Goal: Task Accomplishment & Management: Use online tool/utility

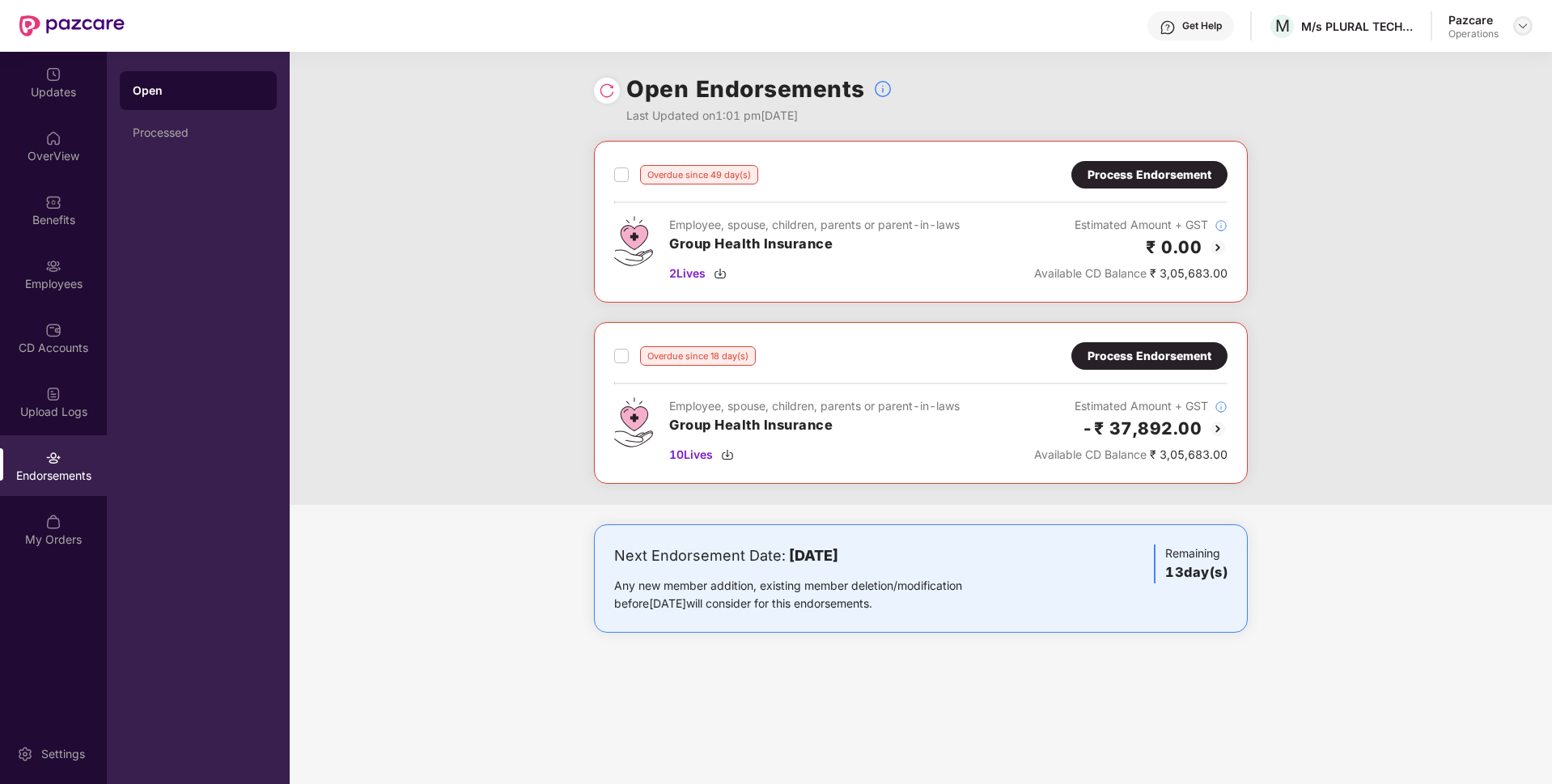
click at [1523, 31] on img at bounding box center [1522, 25] width 13 height 13
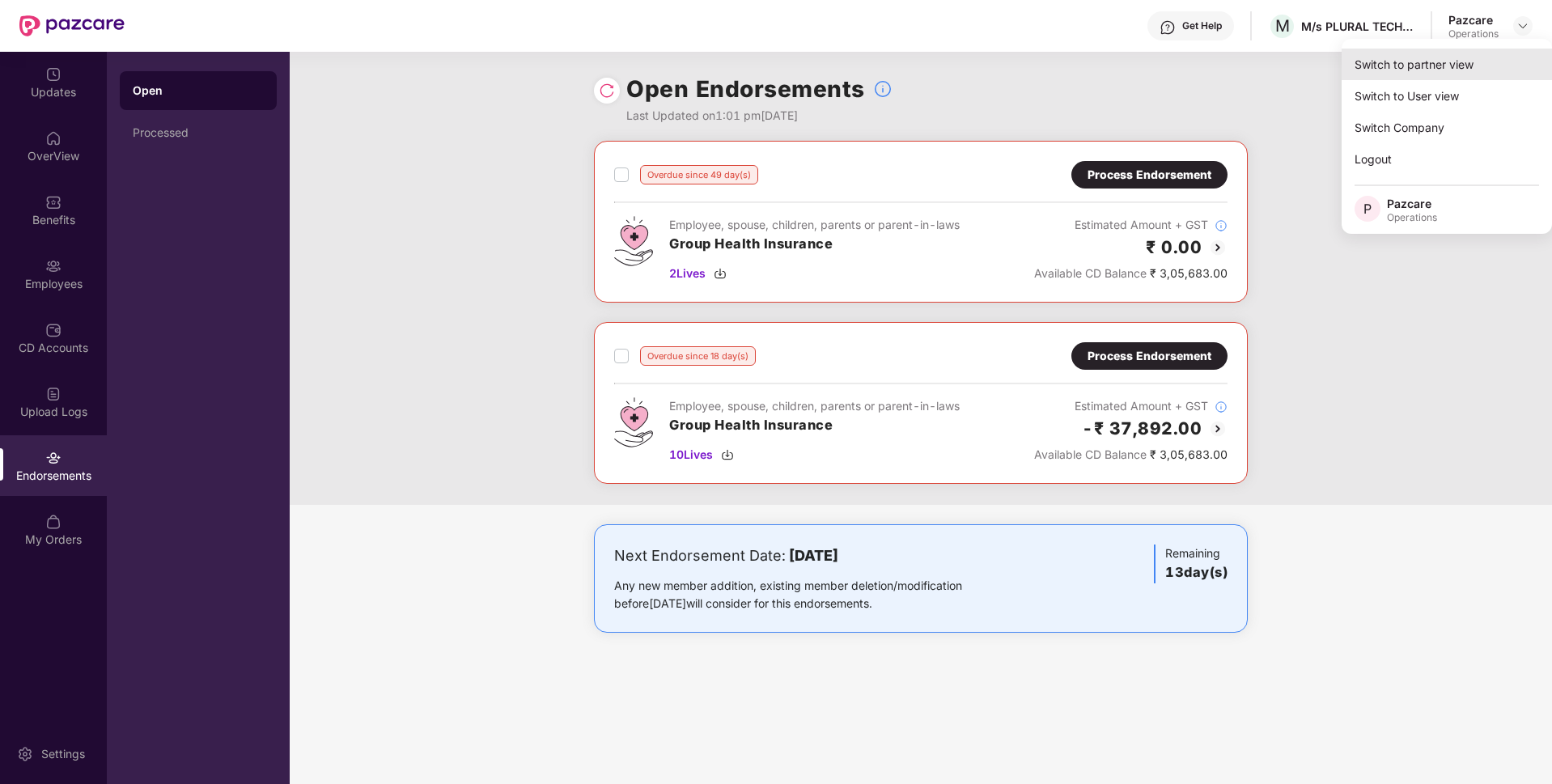
click at [1418, 50] on div "Switch to partner view" at bounding box center [1446, 64] width 210 height 32
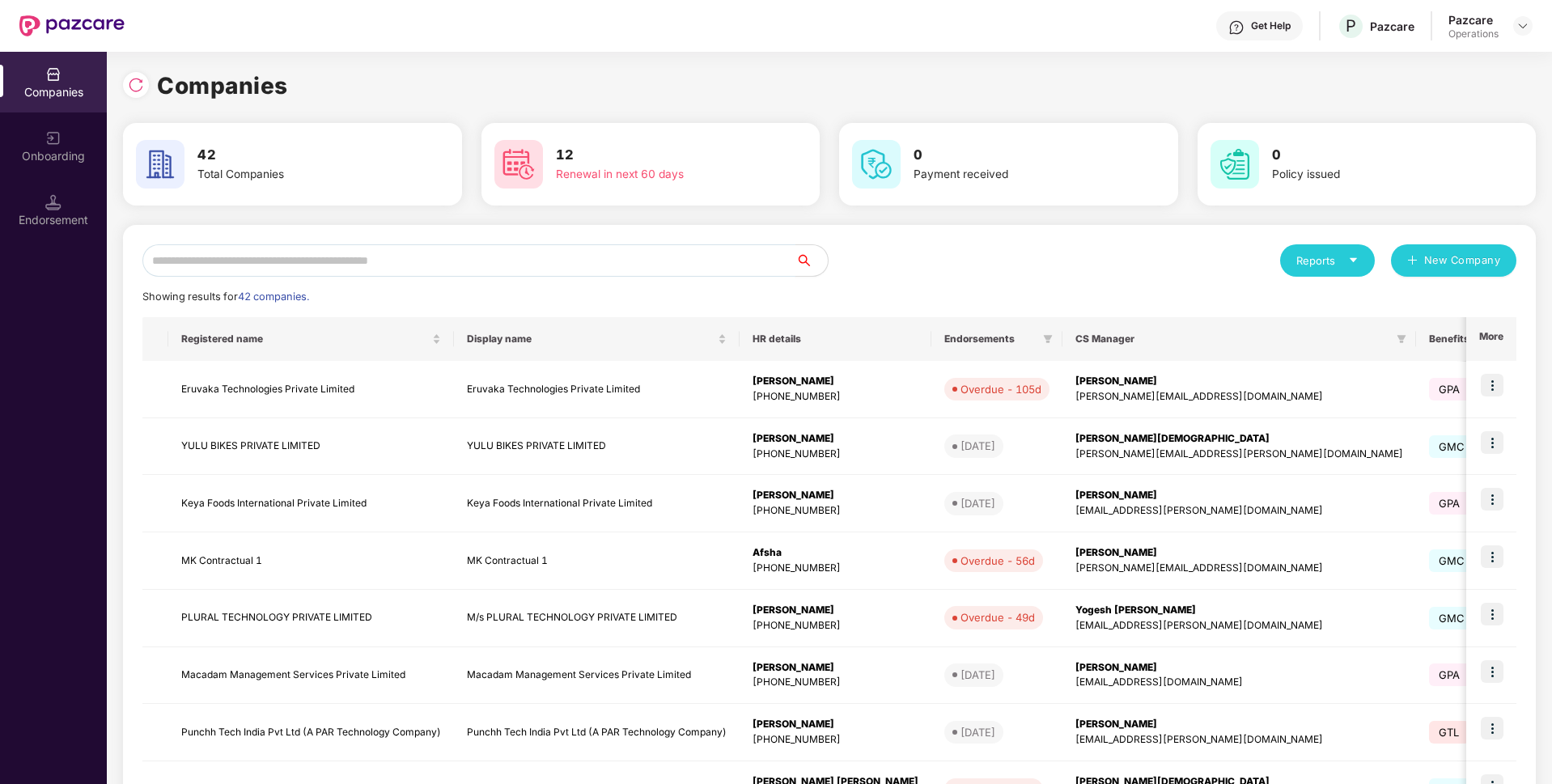
click at [464, 264] on input "text" at bounding box center [468, 260] width 653 height 33
click at [432, 261] on input "text" at bounding box center [468, 260] width 653 height 33
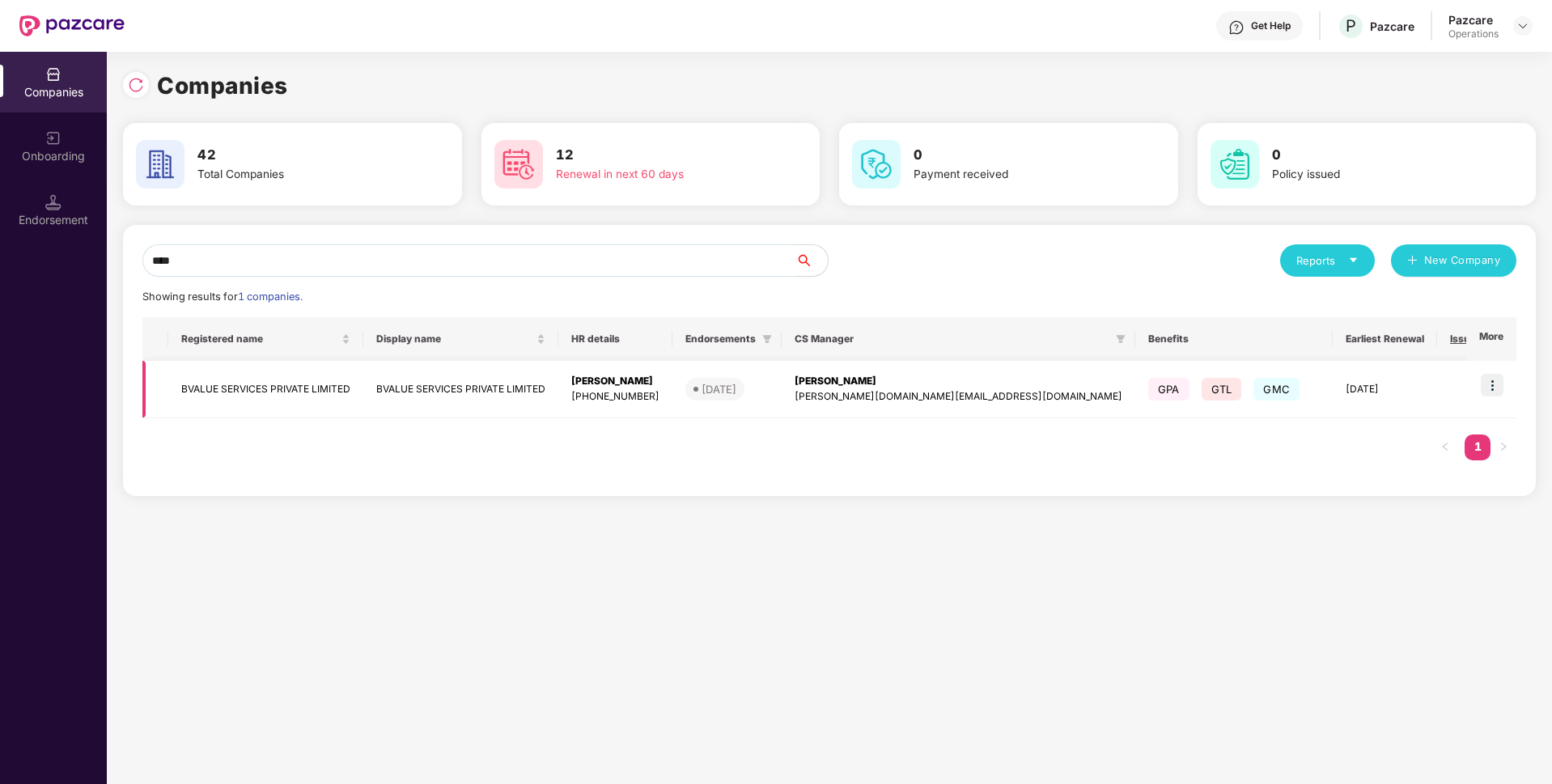
type input "****"
click at [1495, 381] on img at bounding box center [1491, 384] width 23 height 23
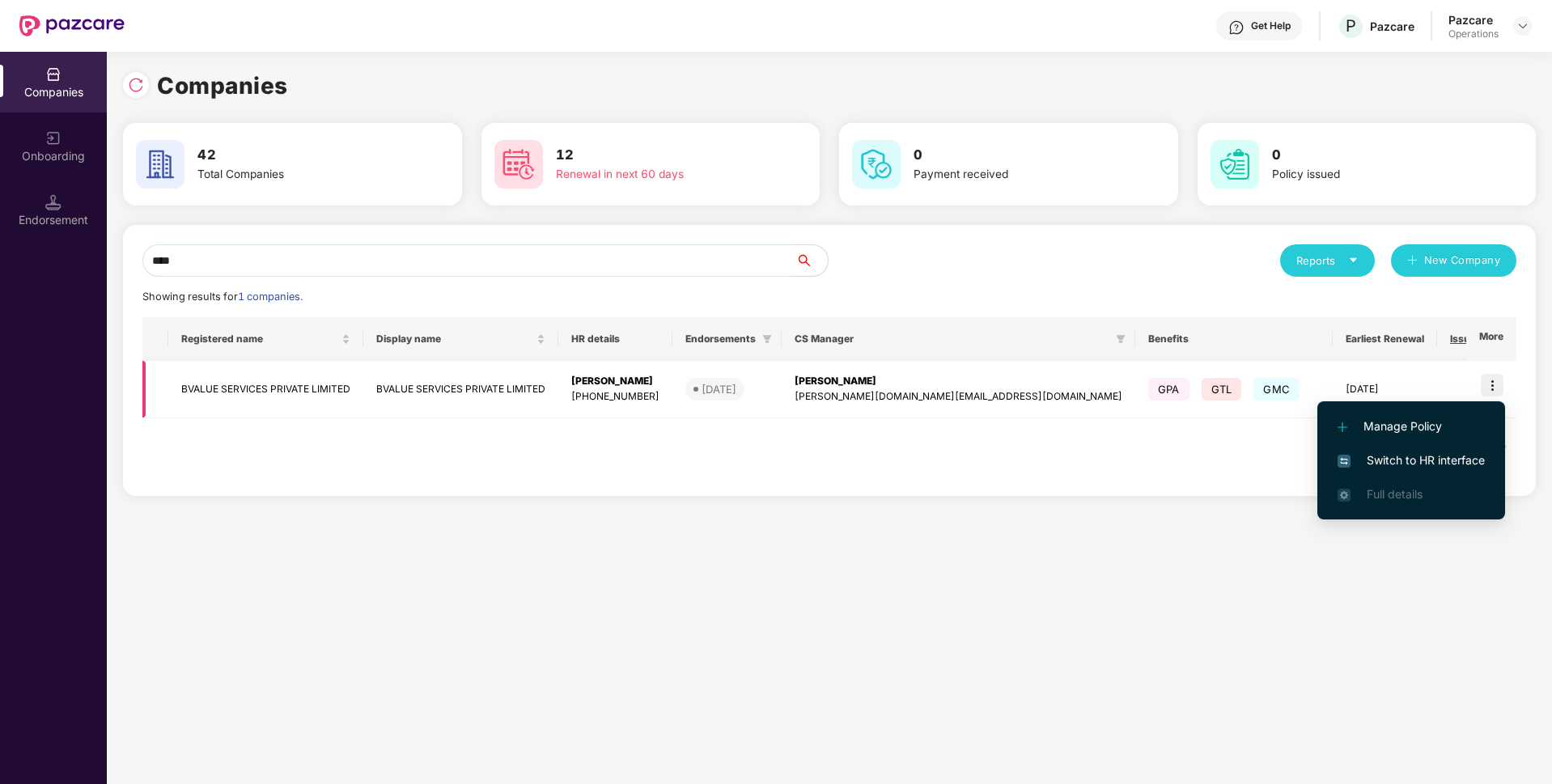
click at [1495, 381] on img at bounding box center [1491, 384] width 23 height 23
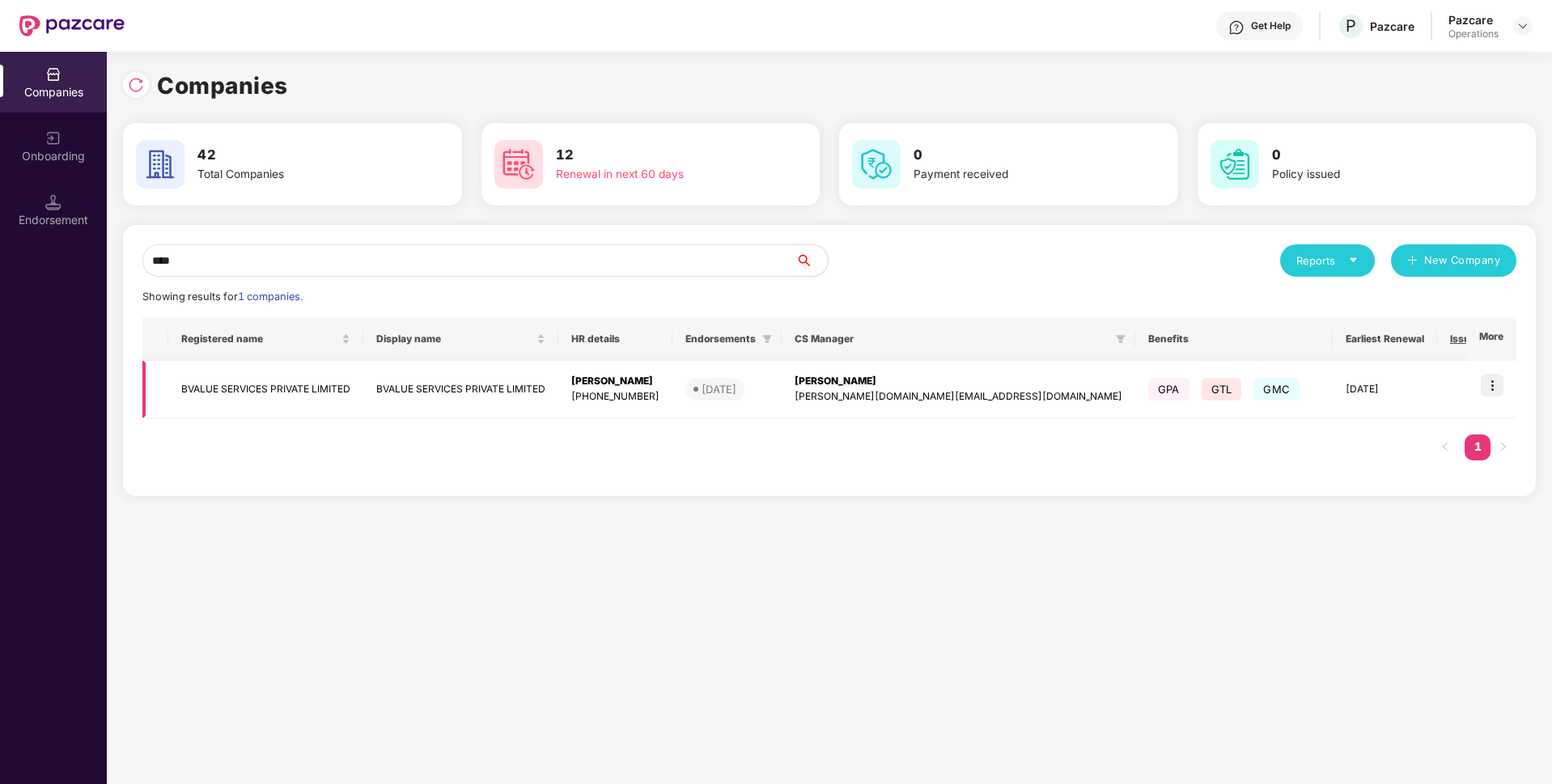
click at [1491, 383] on img at bounding box center [1491, 384] width 23 height 23
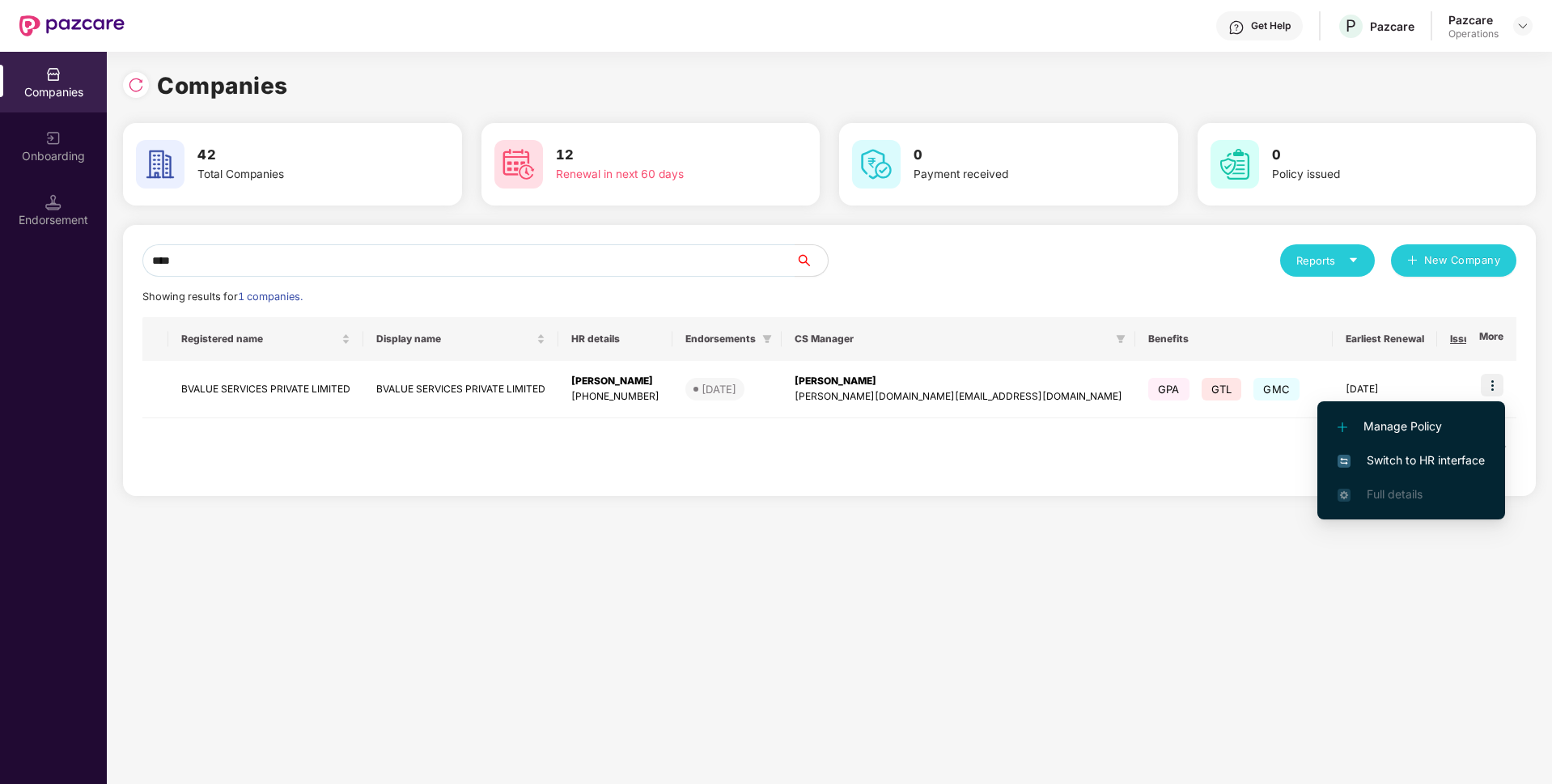
click at [1404, 458] on span "Switch to HR interface" at bounding box center [1411, 461] width 148 height 18
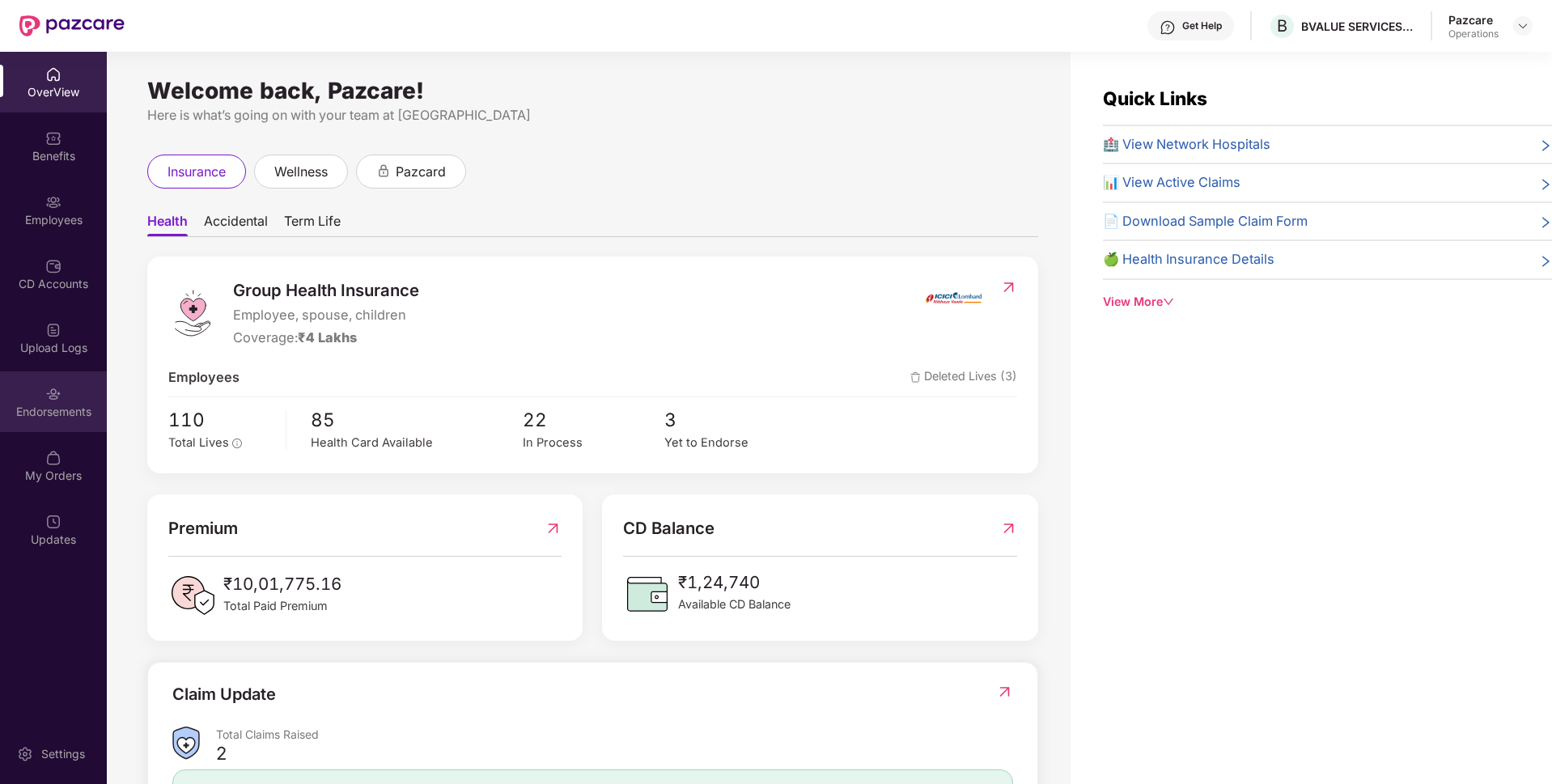
click at [88, 395] on div "Endorsements" at bounding box center [53, 402] width 107 height 61
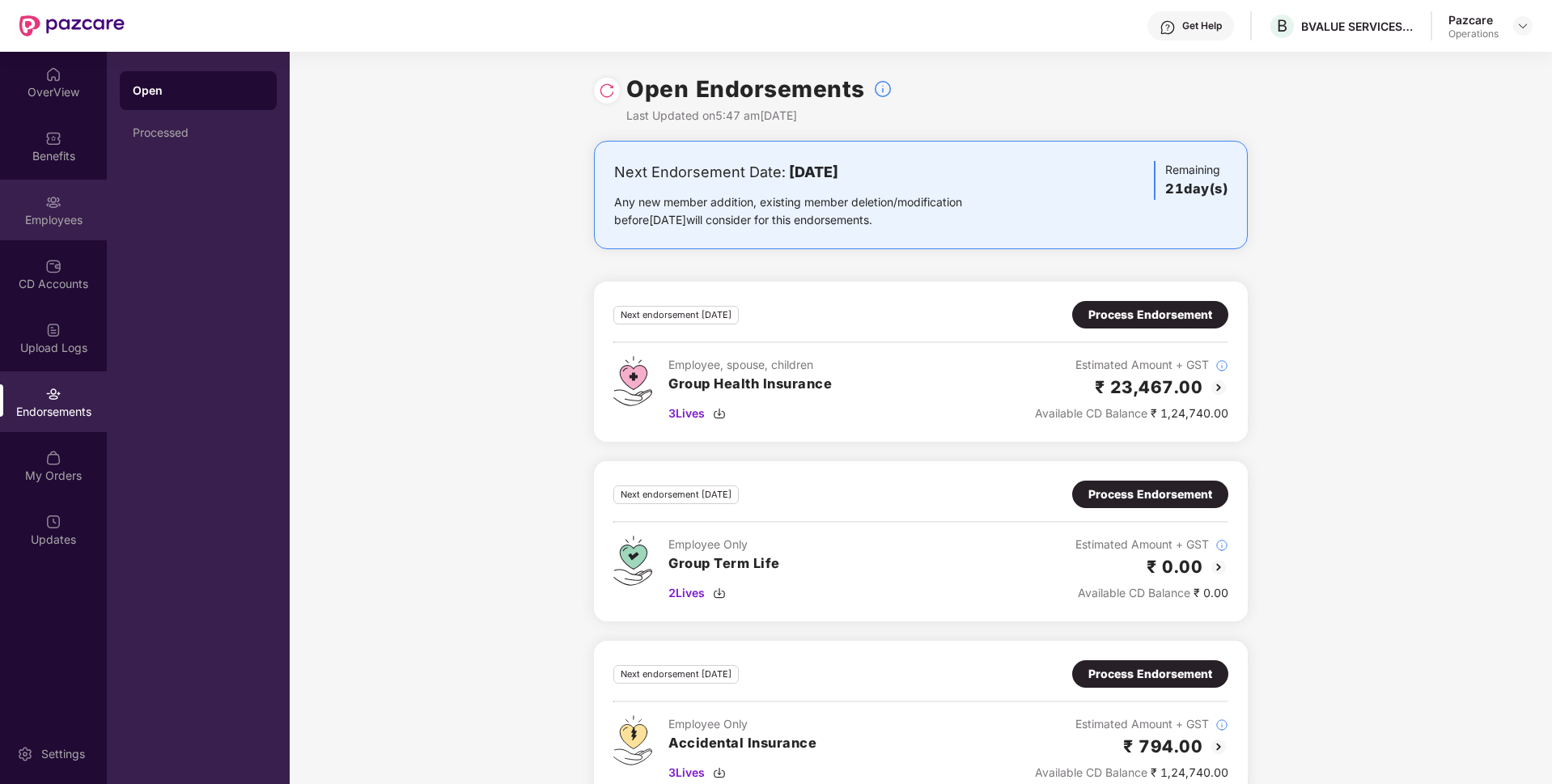
click at [66, 193] on div "Employees" at bounding box center [53, 209] width 107 height 61
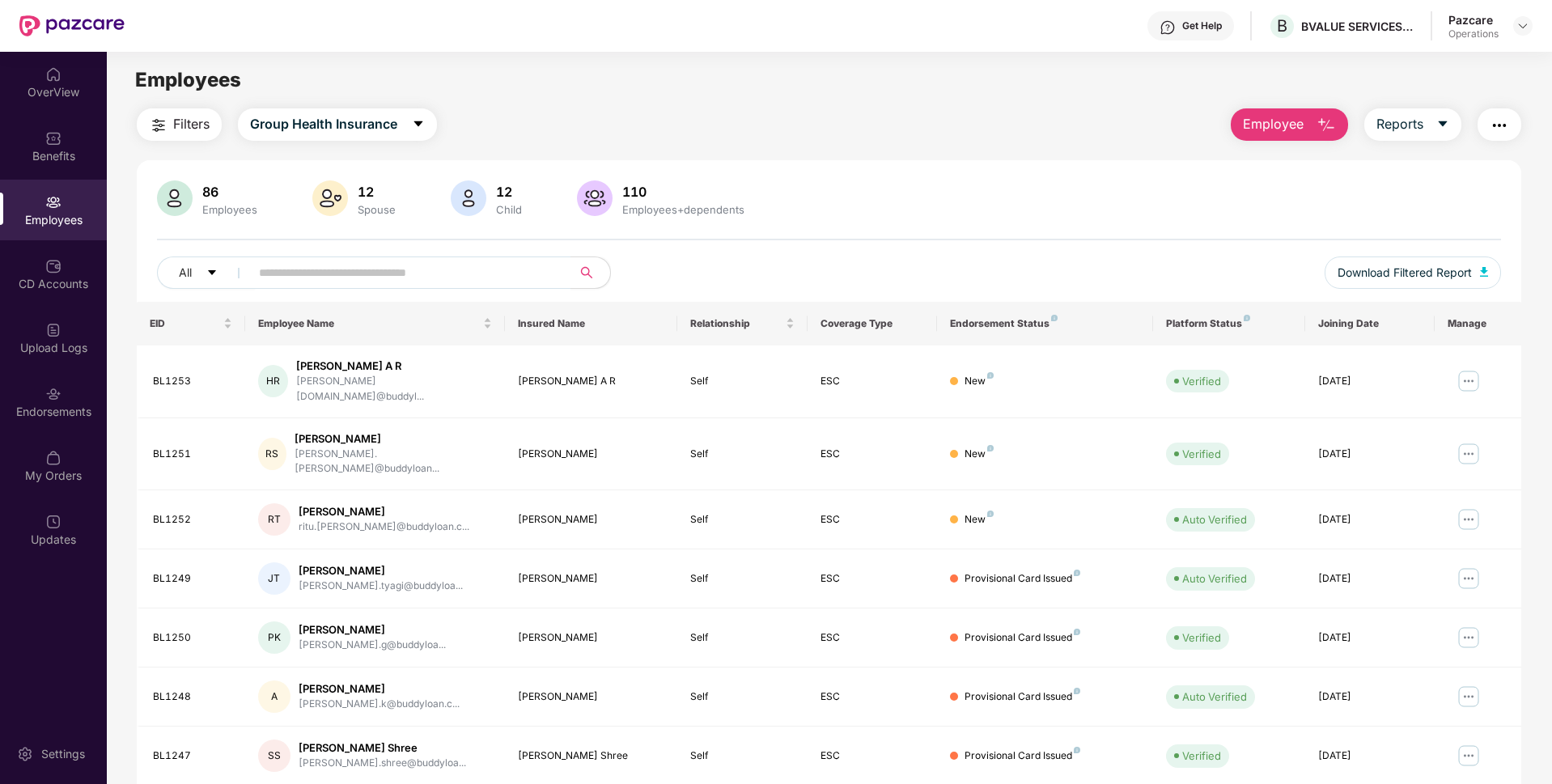
click at [199, 141] on div "Filters Group Health Insurance Employee Reports 86 Employees 12 Spouse 12 Child…" at bounding box center [829, 578] width 1384 height 940
click at [188, 127] on span "Filters" at bounding box center [191, 124] width 36 height 20
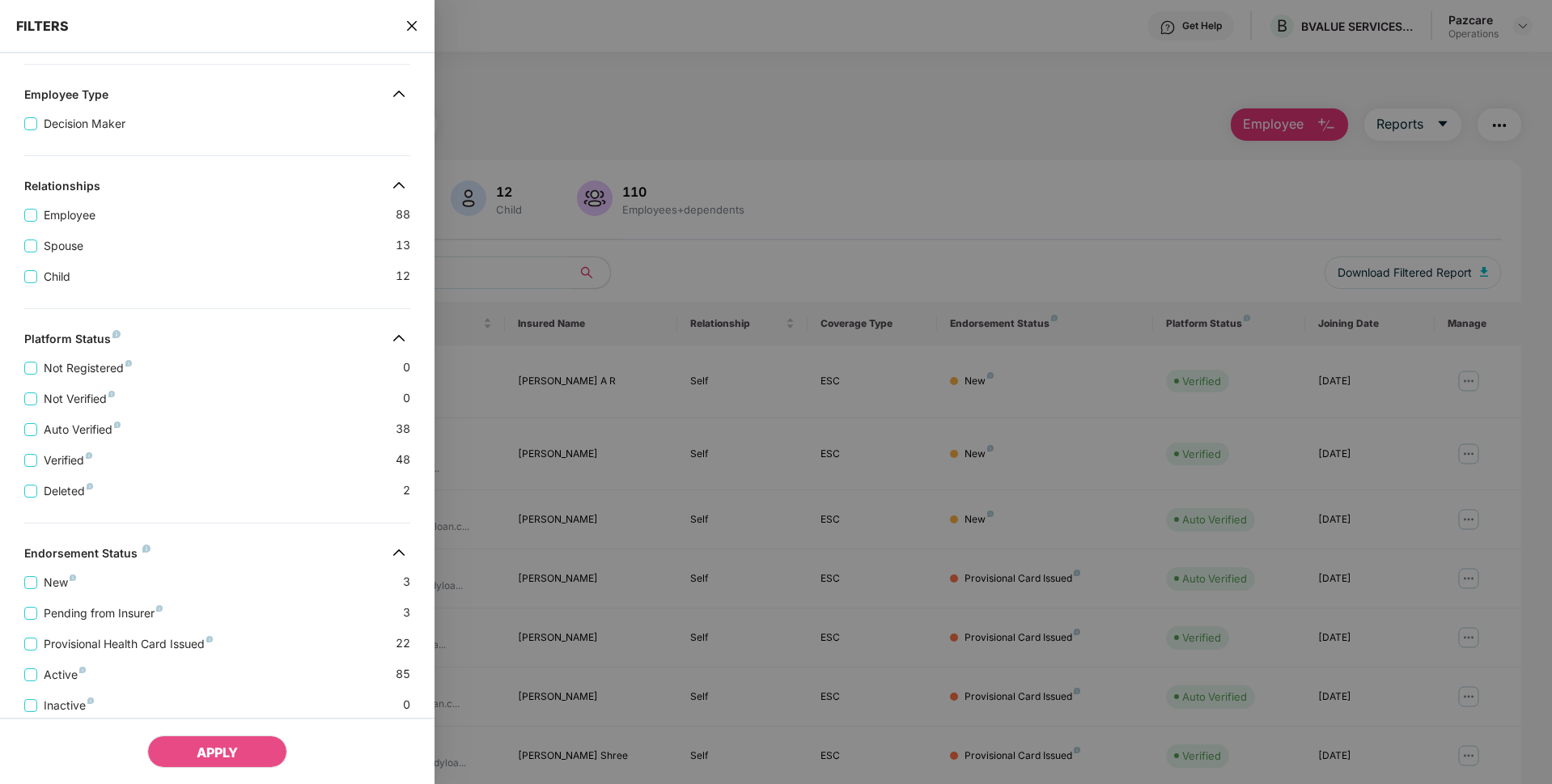
scroll to position [289, 0]
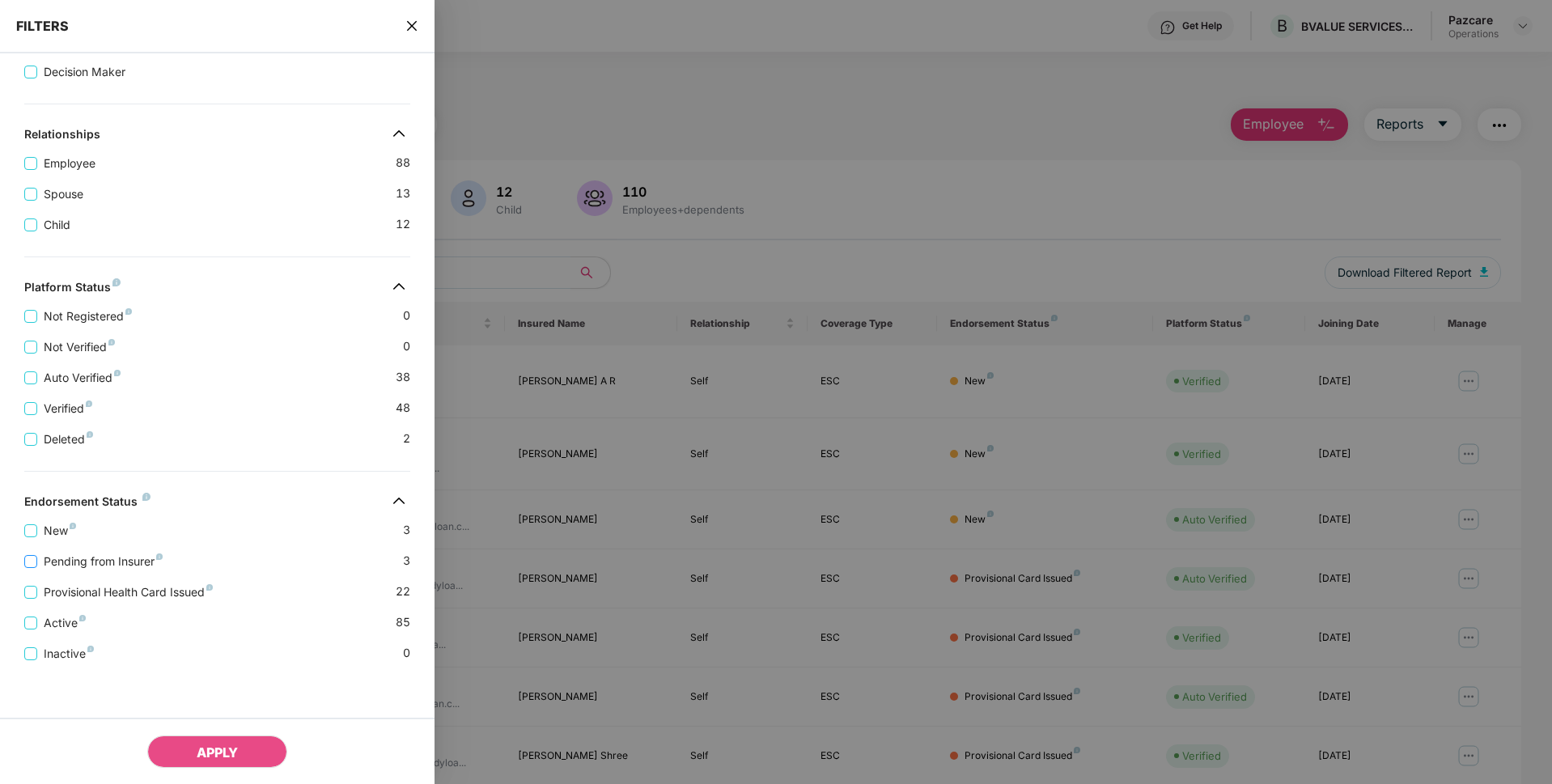
click at [103, 559] on span "Pending from Insurer" at bounding box center [103, 562] width 132 height 18
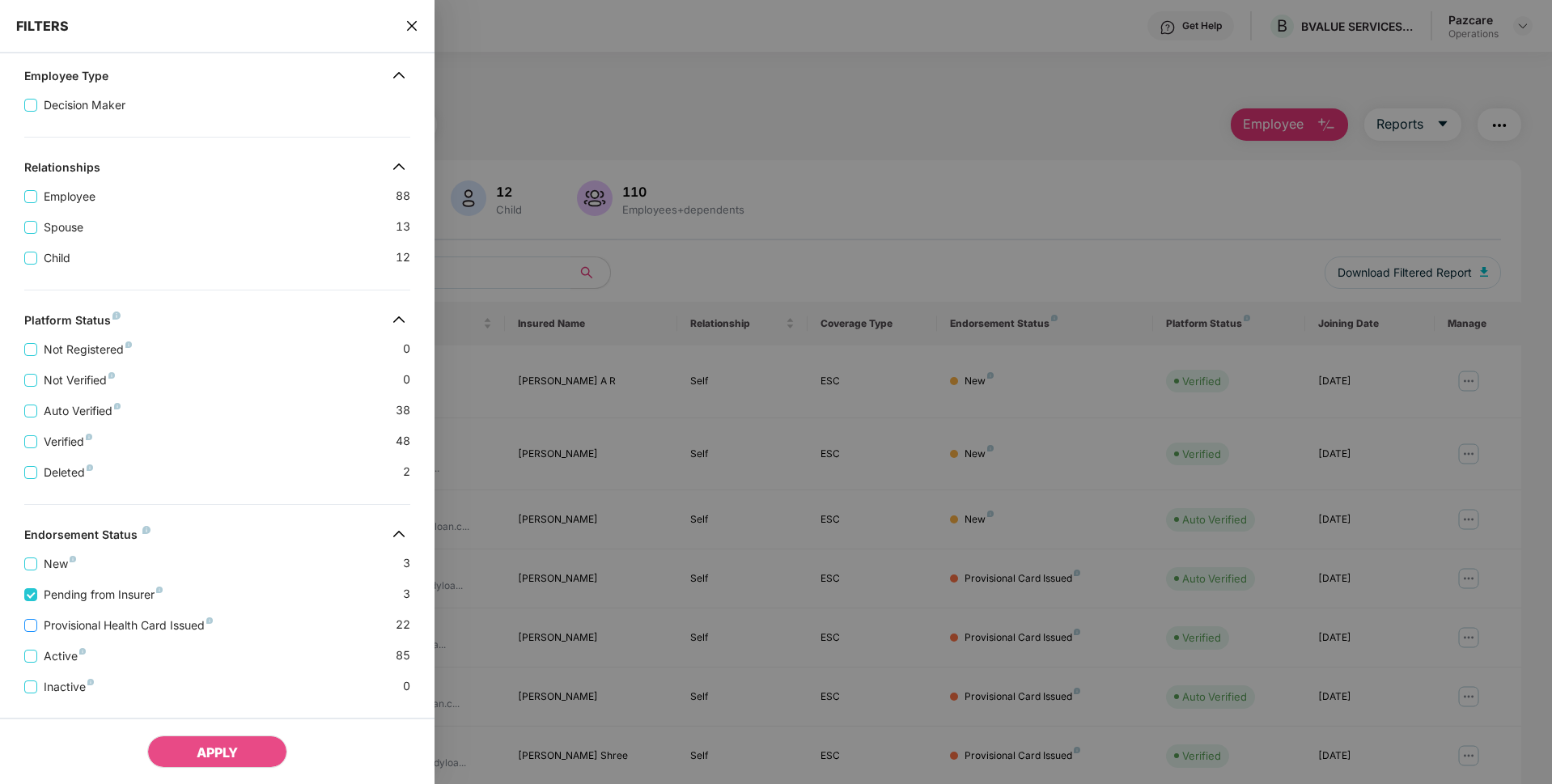
click at [102, 629] on span "Provisional Health Card Issued" at bounding box center [128, 626] width 182 height 18
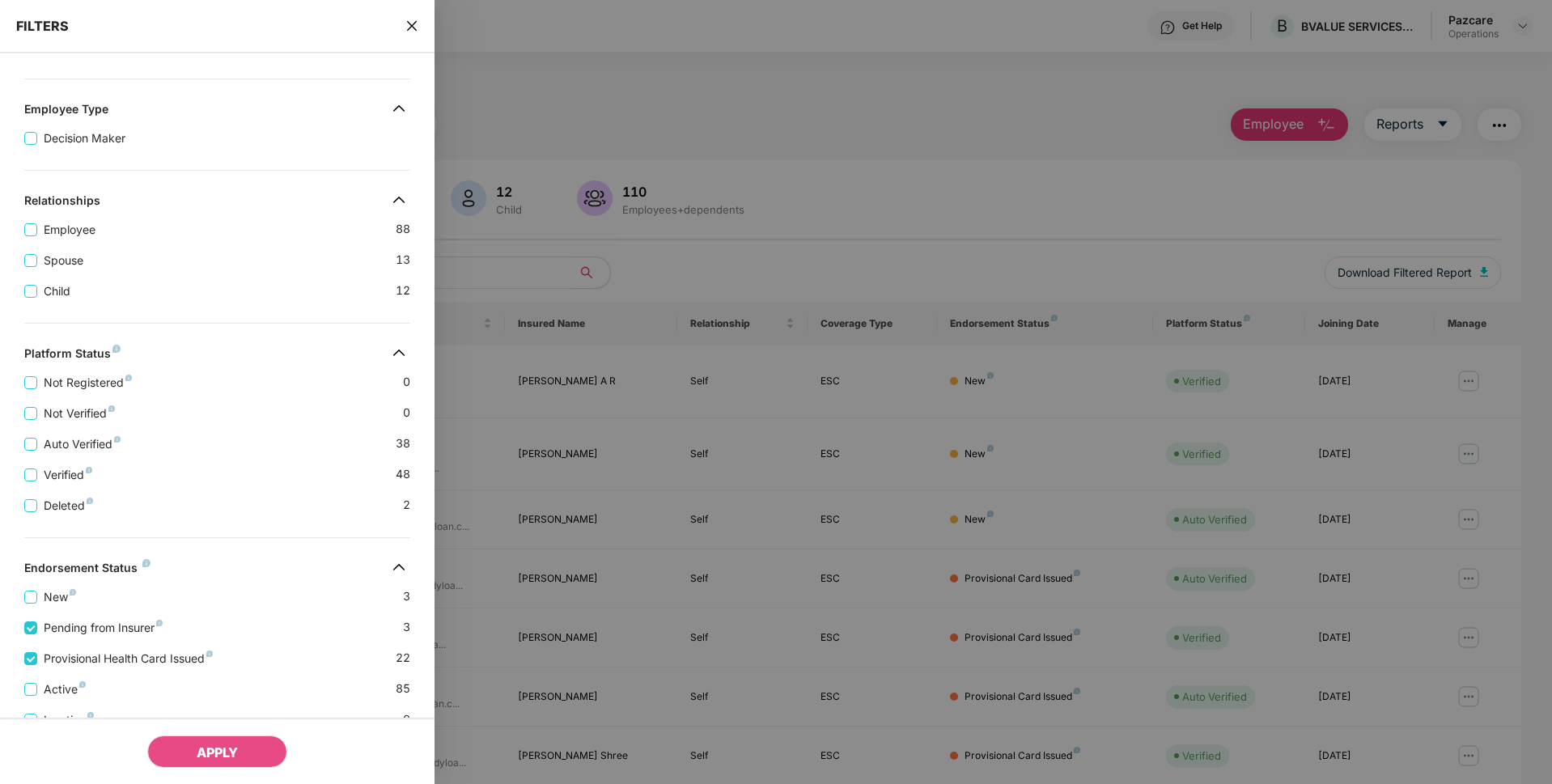
scroll to position [355, 0]
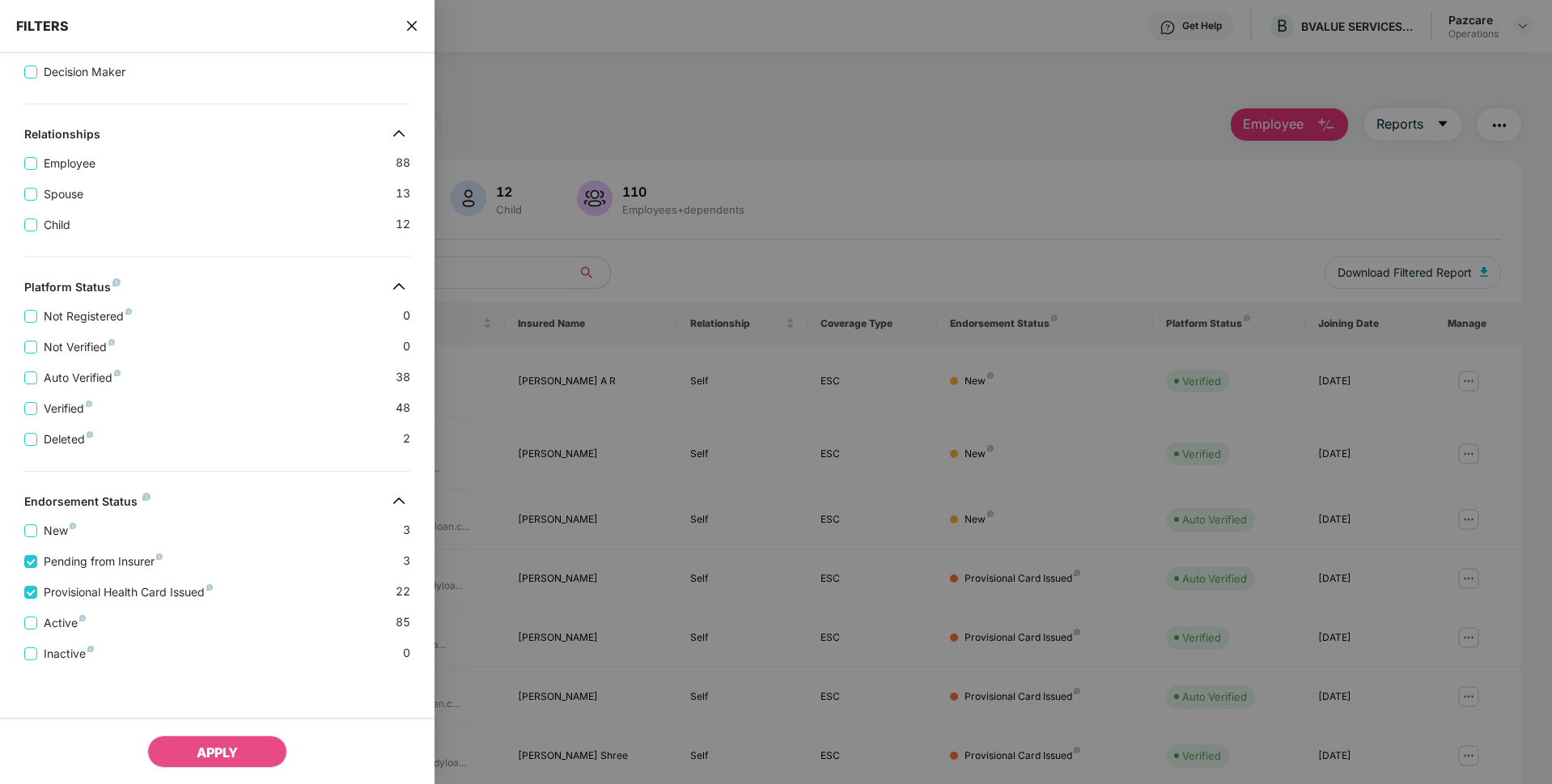
click at [413, 19] on icon "close" at bounding box center [412, 25] width 13 height 13
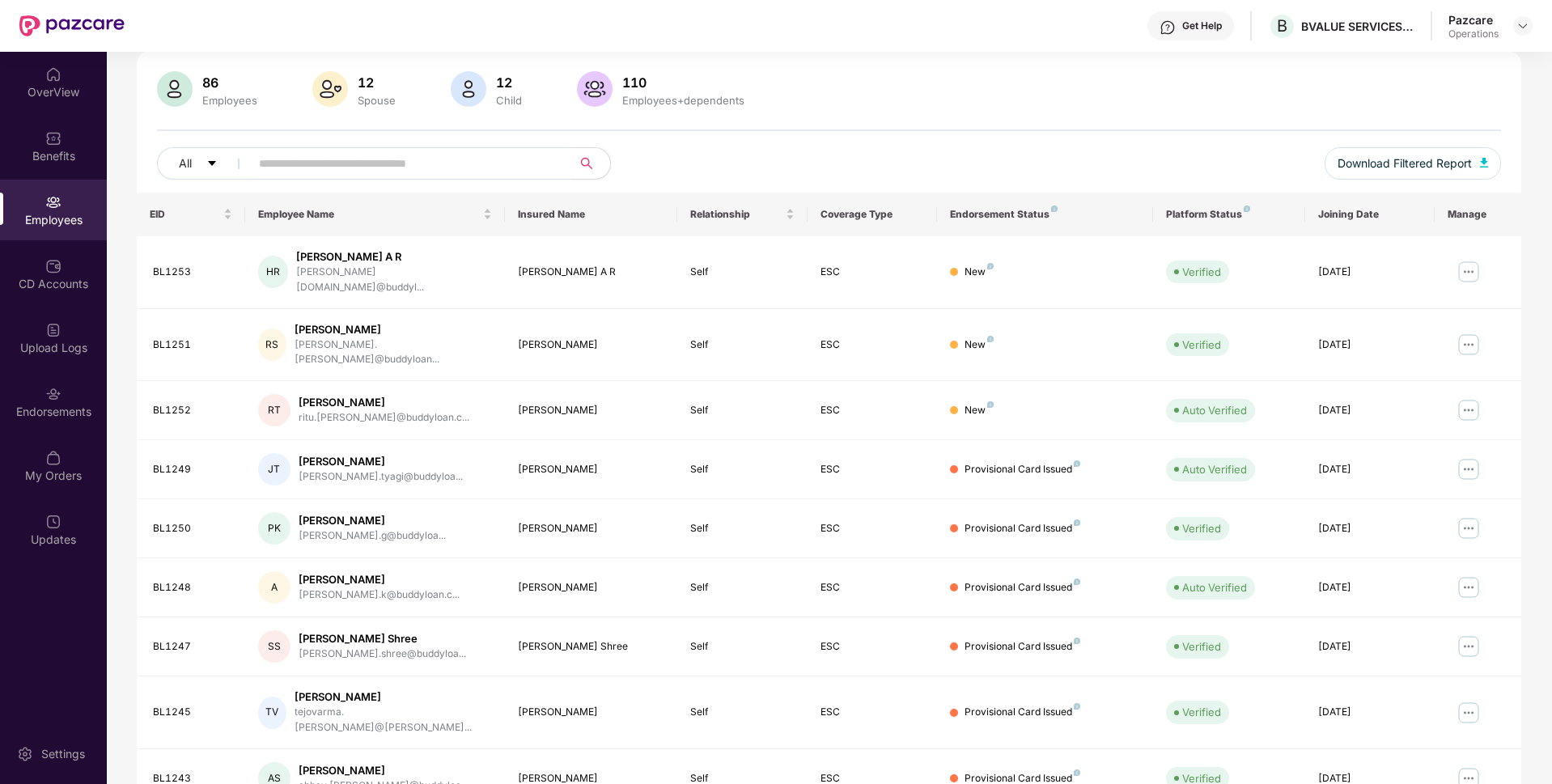
scroll to position [210, 0]
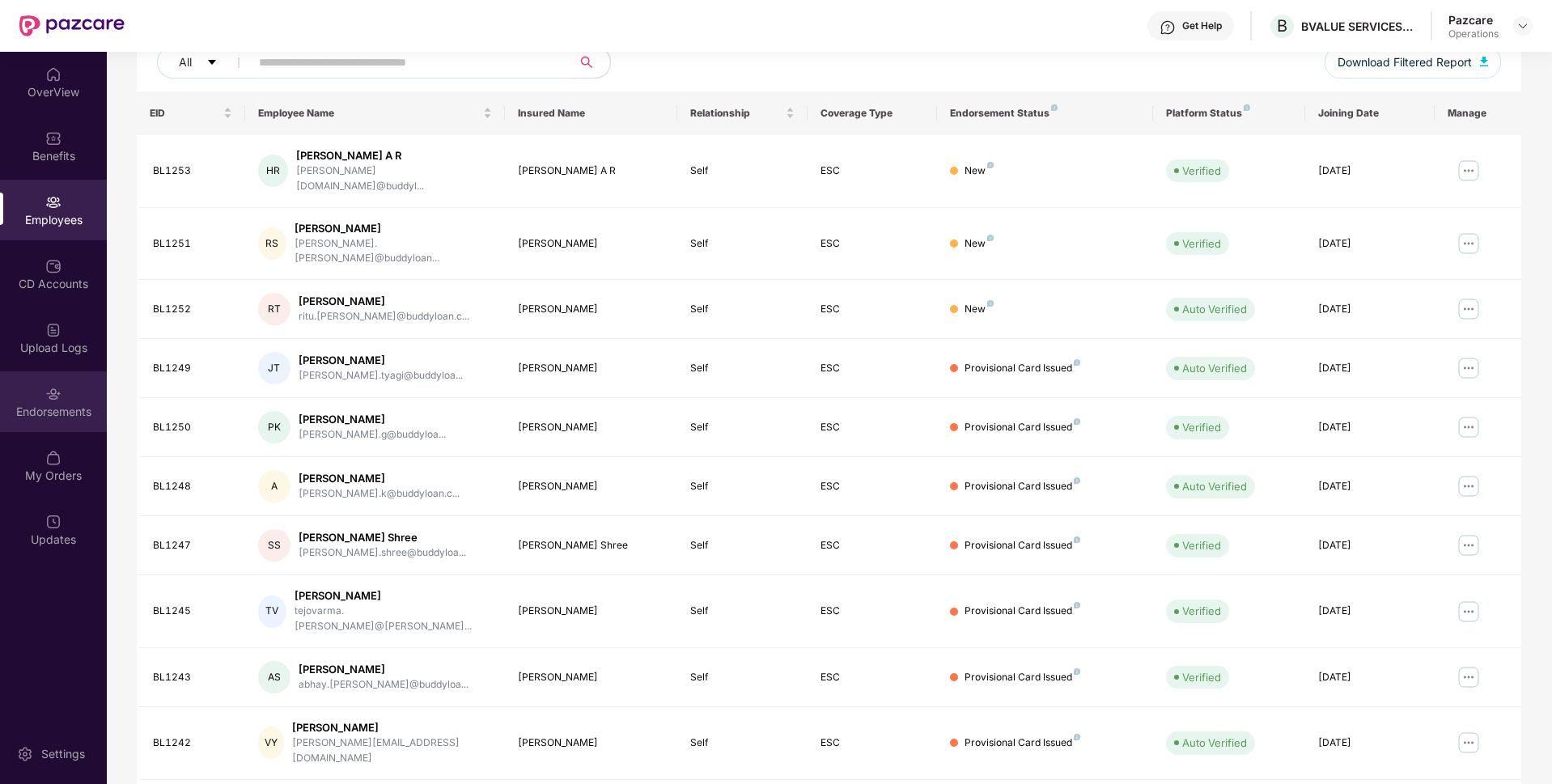
click at [72, 400] on div "Endorsements" at bounding box center [53, 402] width 107 height 61
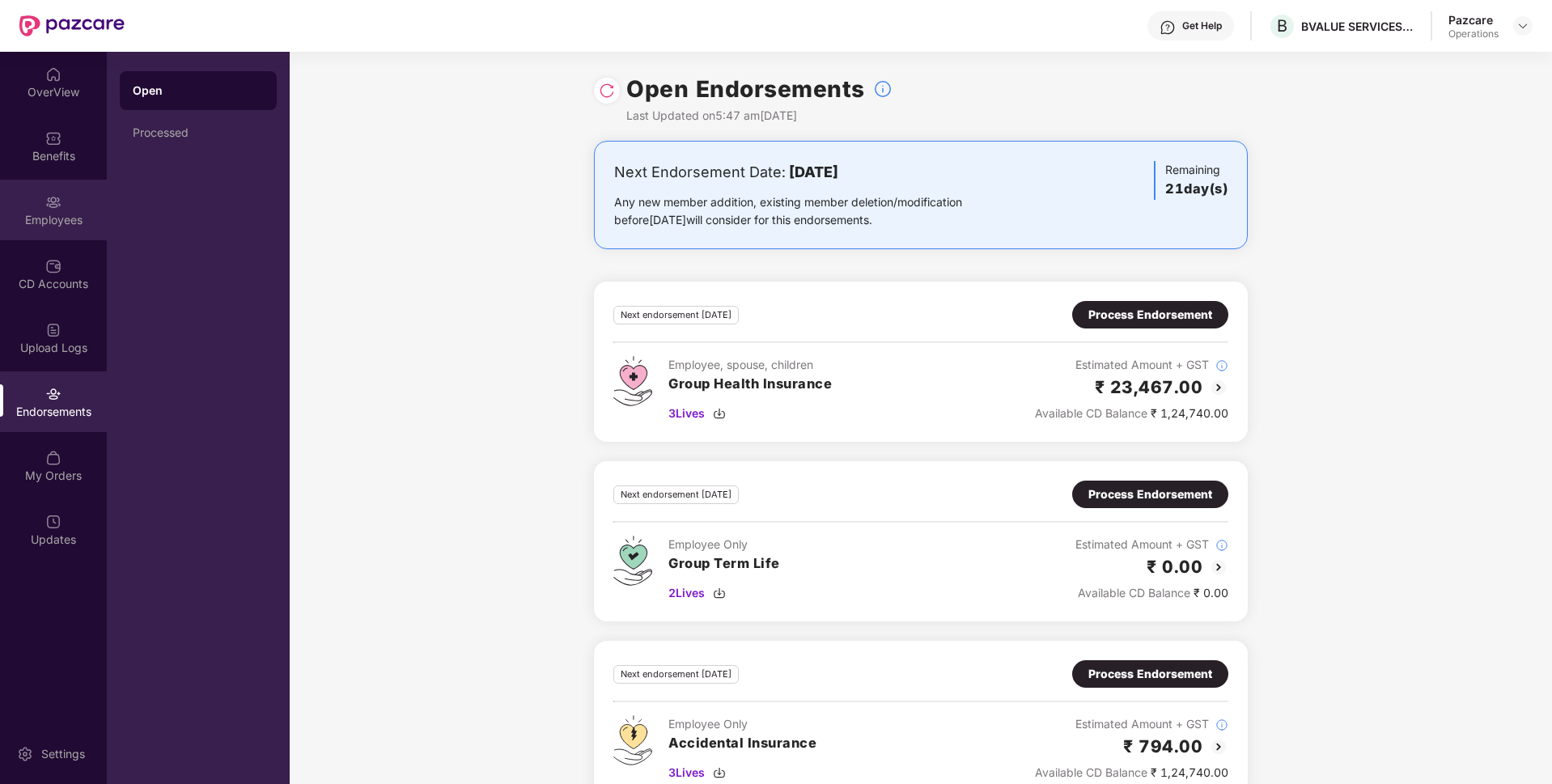
click at [28, 219] on div "Employees" at bounding box center [53, 220] width 107 height 16
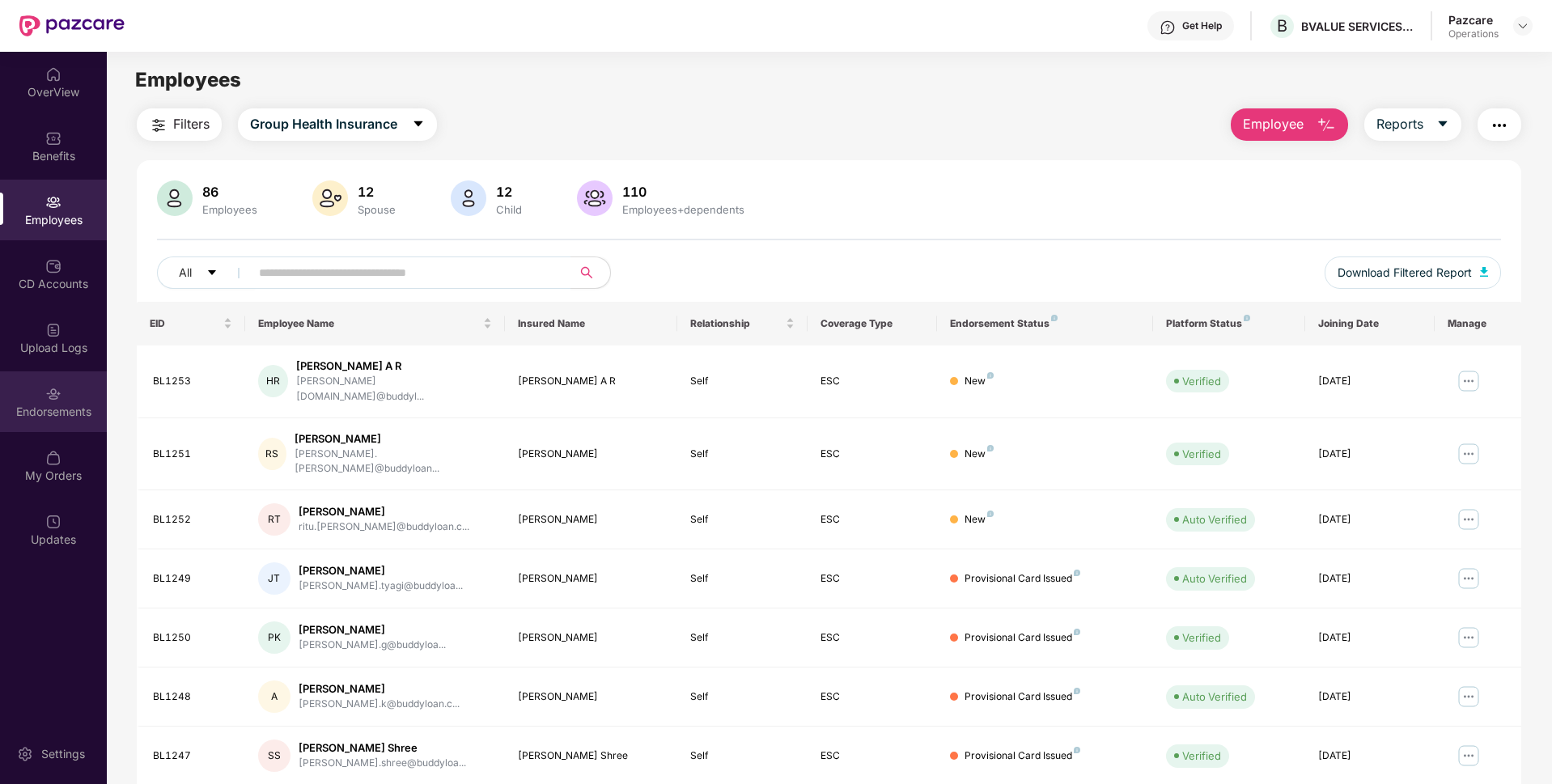
click at [66, 409] on div "Endorsements" at bounding box center [53, 412] width 107 height 16
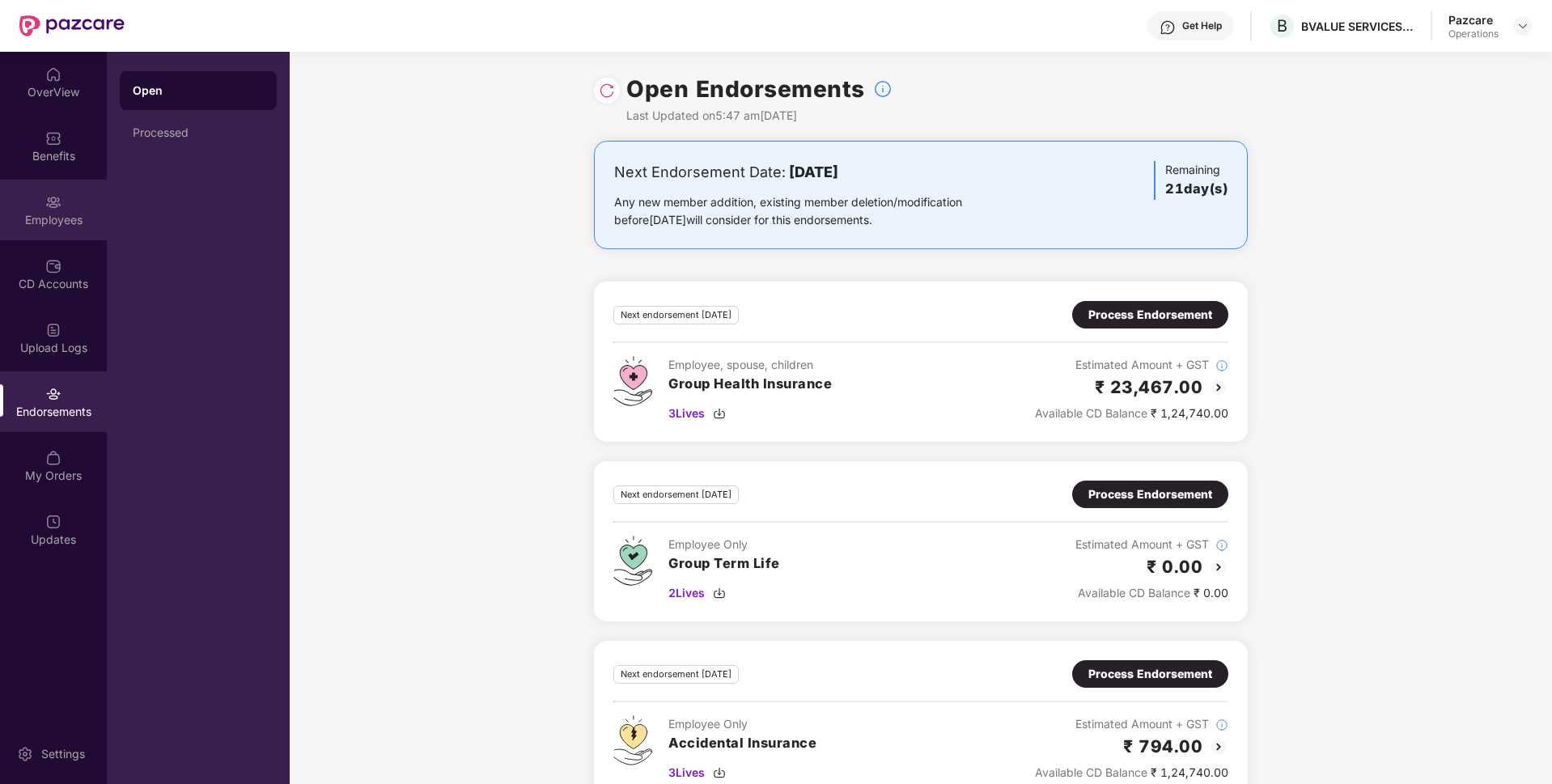
click at [5, 205] on div "Employees" at bounding box center [53, 209] width 107 height 61
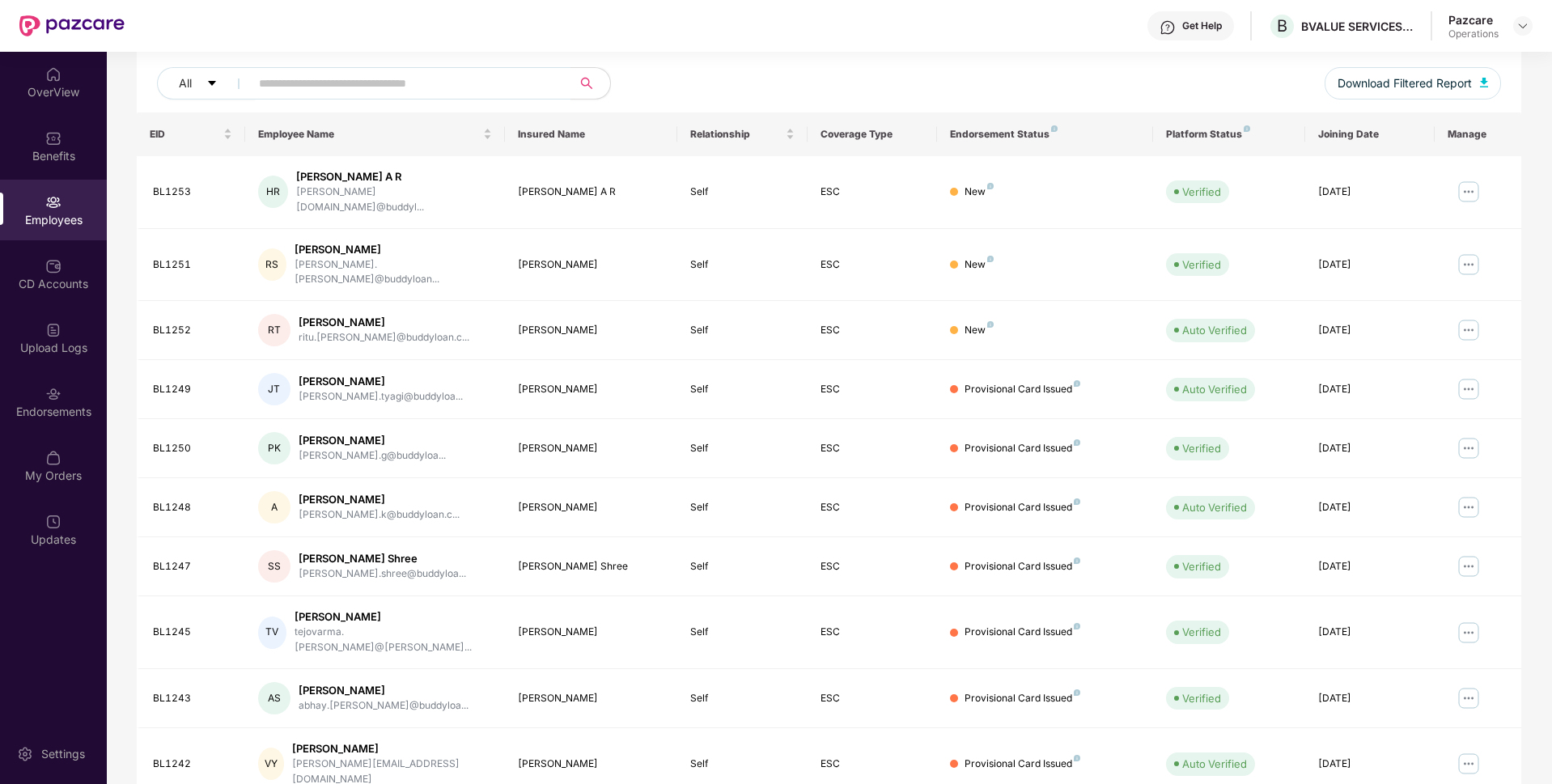
scroll to position [210, 0]
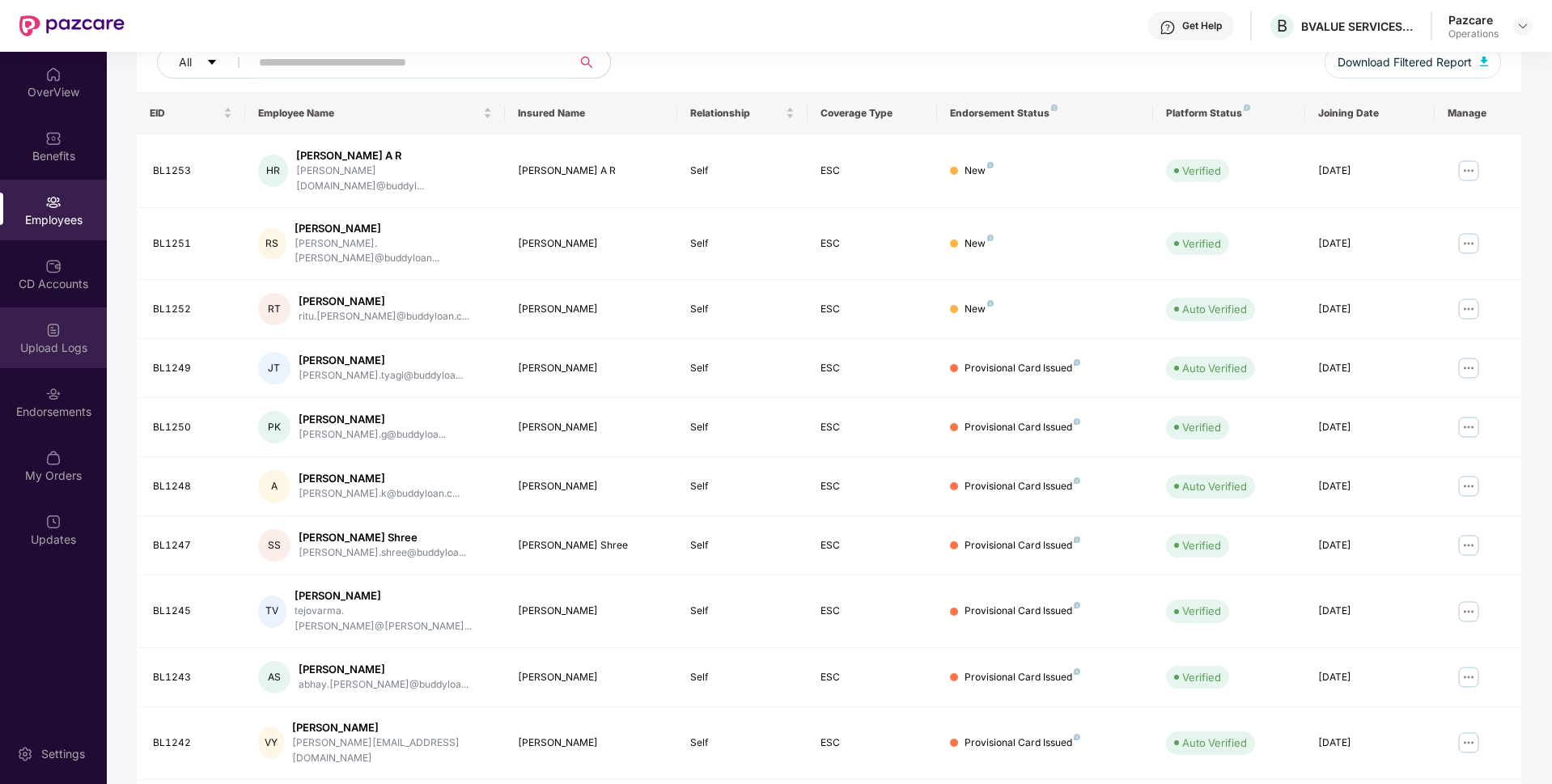
click at [54, 343] on div "Upload Logs" at bounding box center [53, 348] width 107 height 16
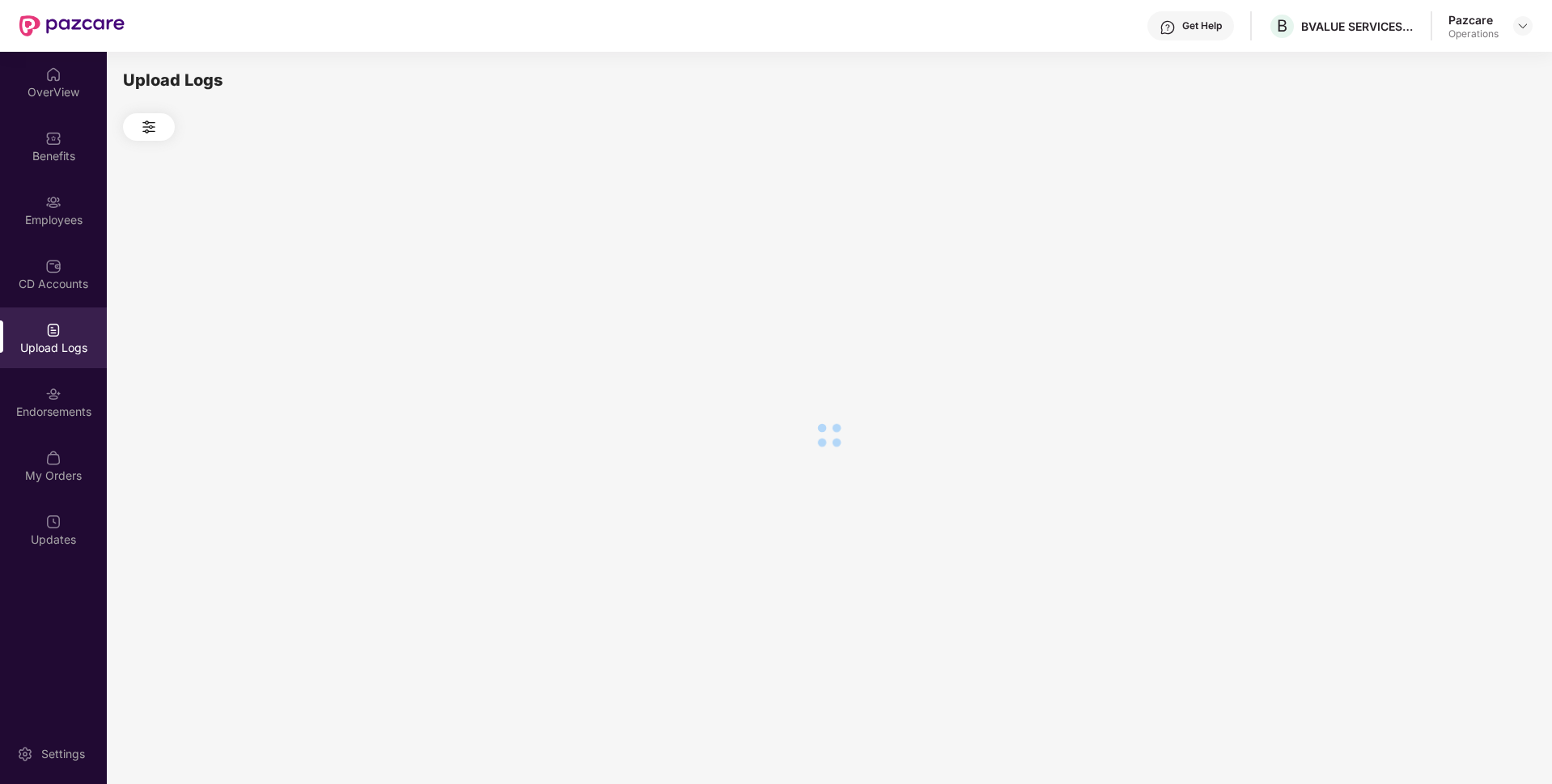
scroll to position [0, 0]
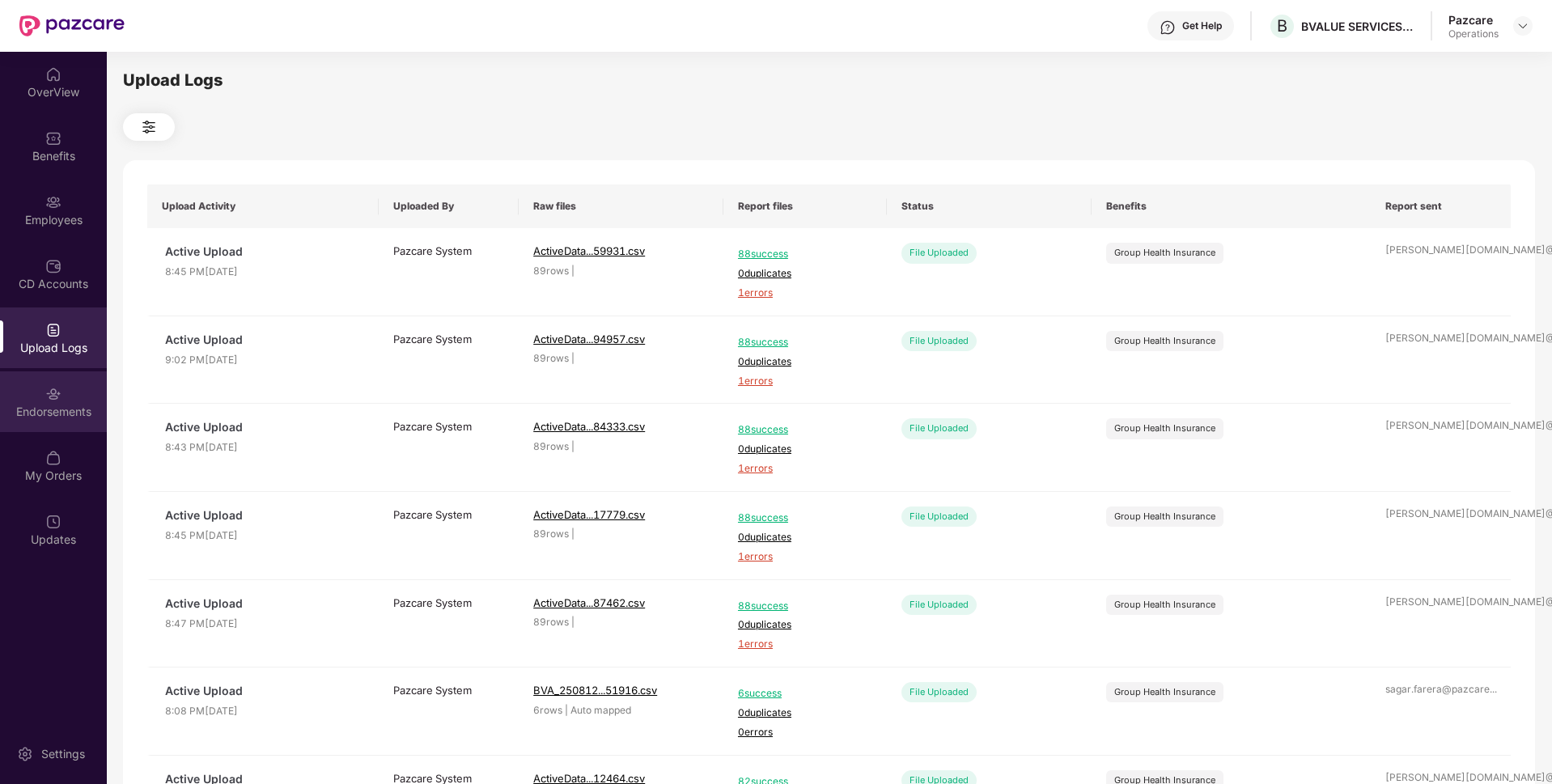
click at [56, 409] on div "Endorsements" at bounding box center [53, 412] width 107 height 16
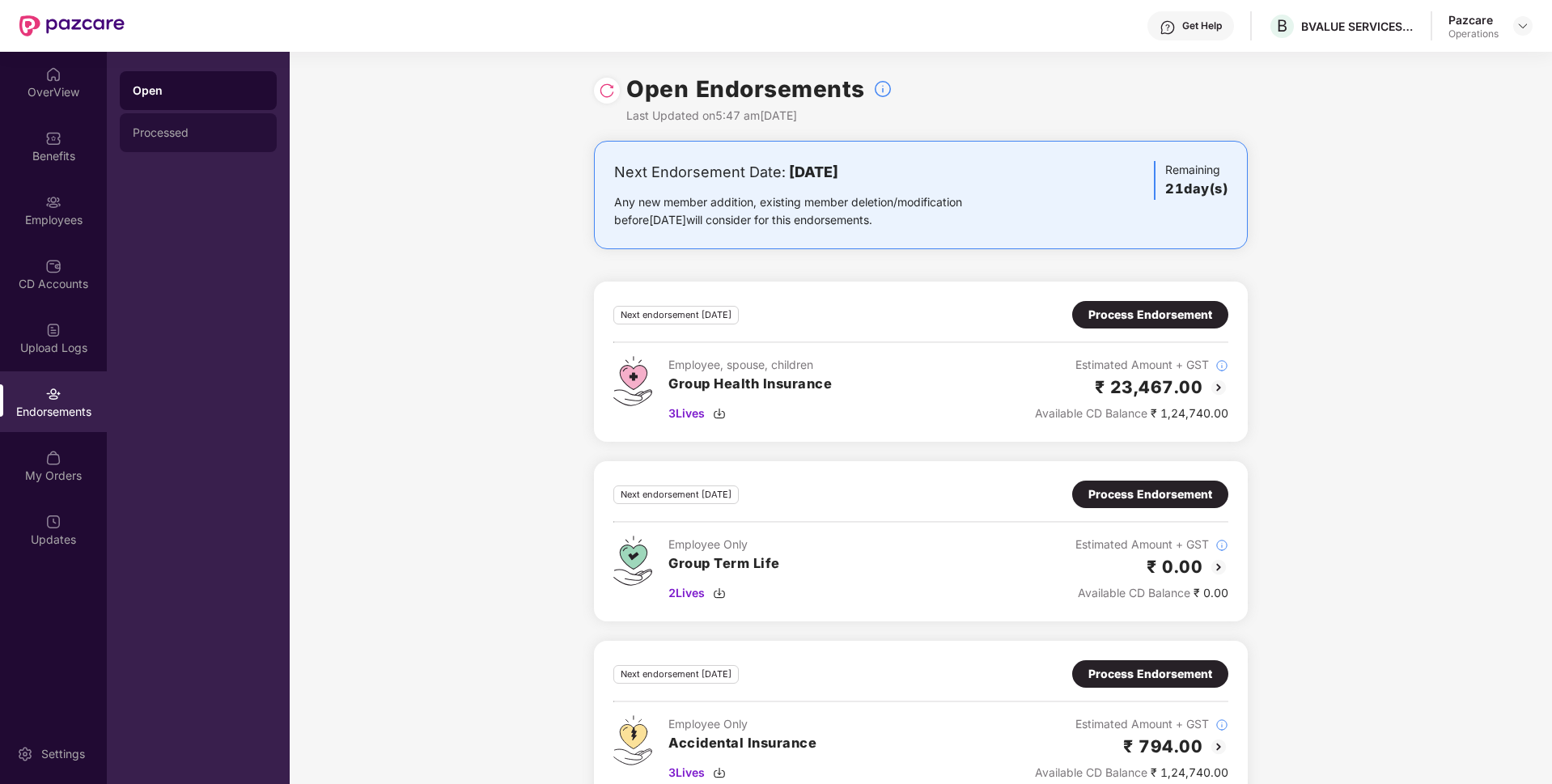
click at [177, 139] on div "Processed" at bounding box center [198, 132] width 157 height 39
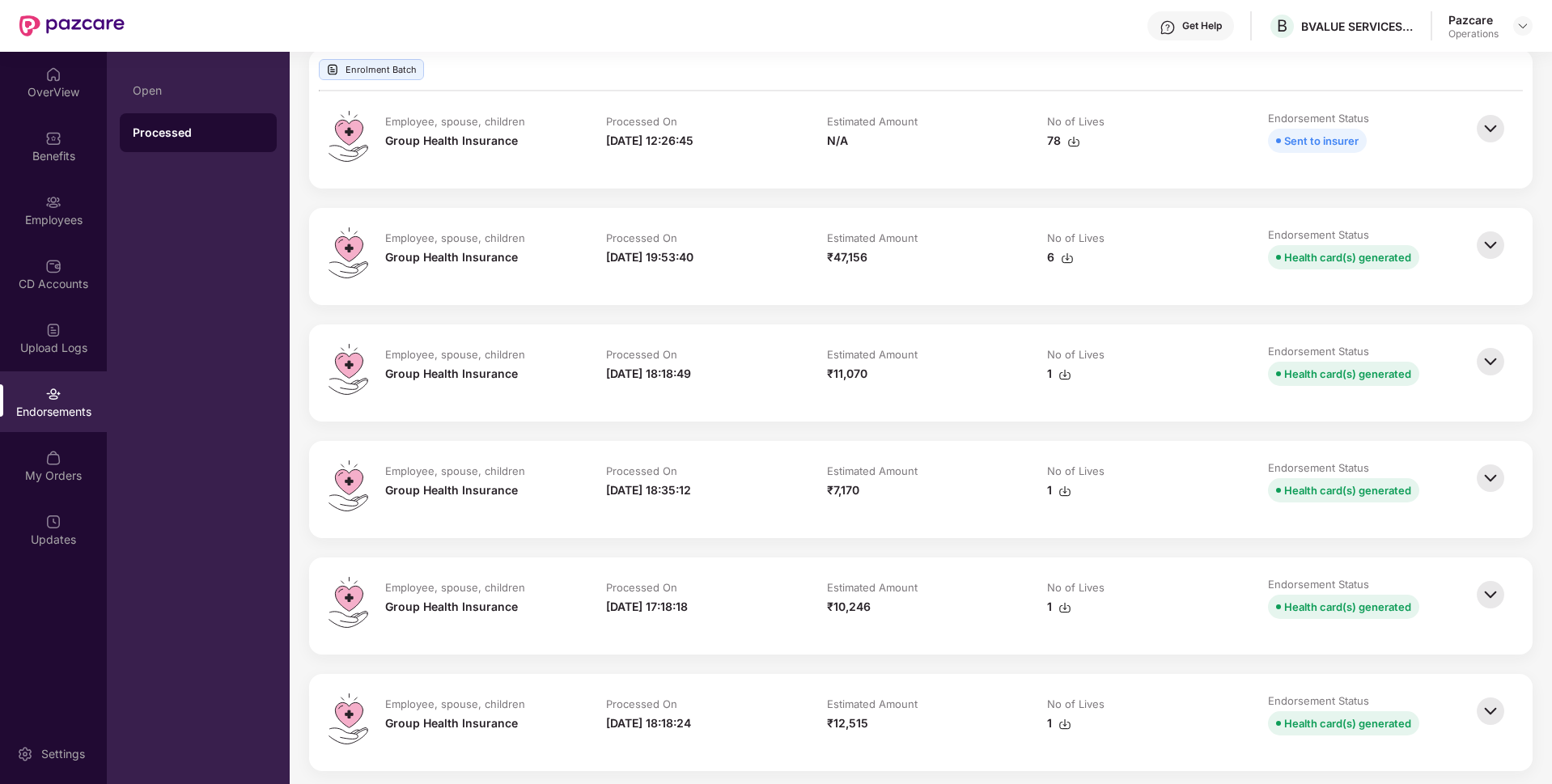
scroll to position [821, 0]
click at [1487, 239] on img at bounding box center [1490, 243] width 36 height 36
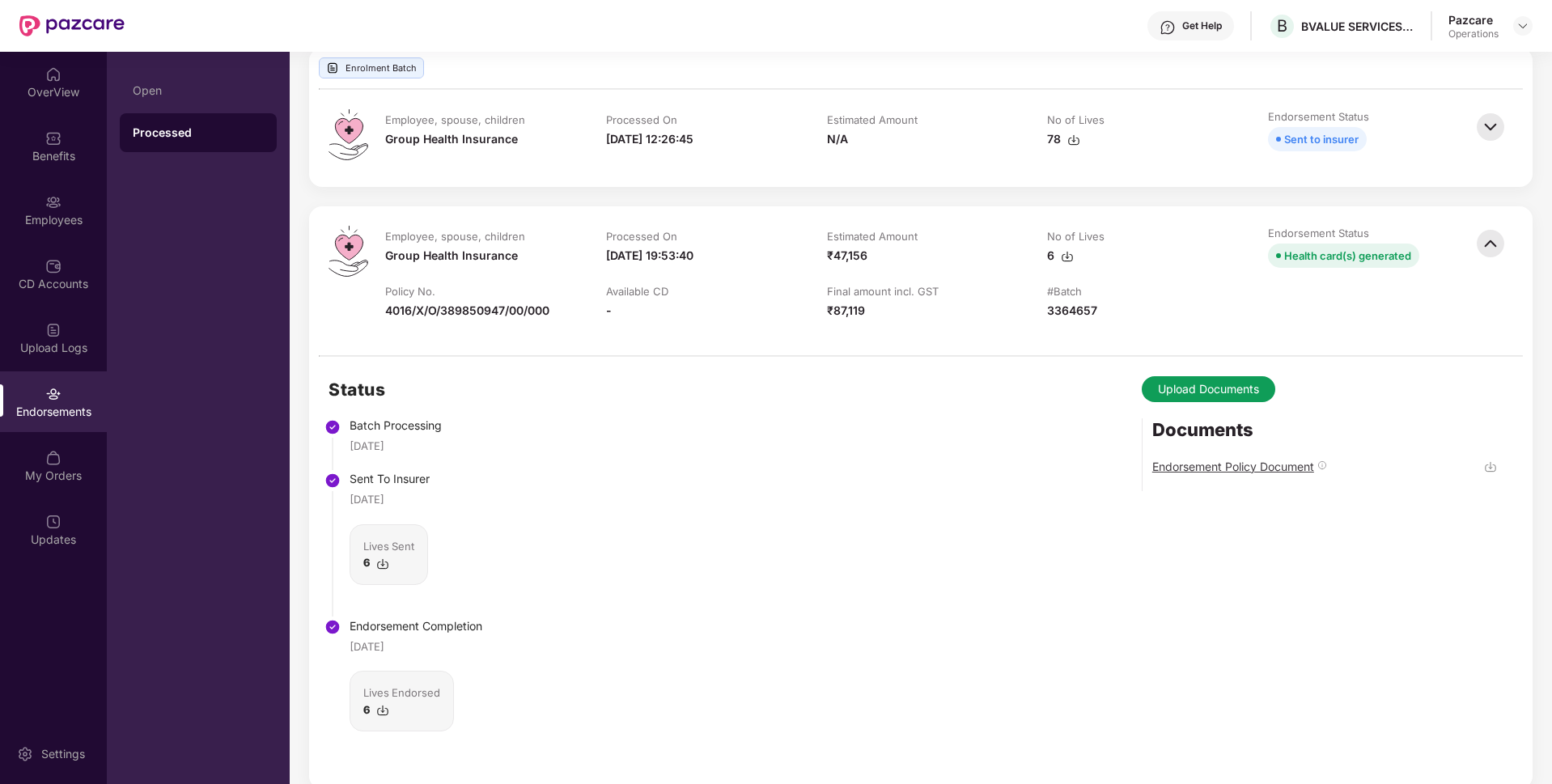
click at [1231, 463] on div "Endorsement Policy Document" at bounding box center [1233, 466] width 162 height 15
click at [21, 391] on div "Endorsements" at bounding box center [53, 402] width 107 height 61
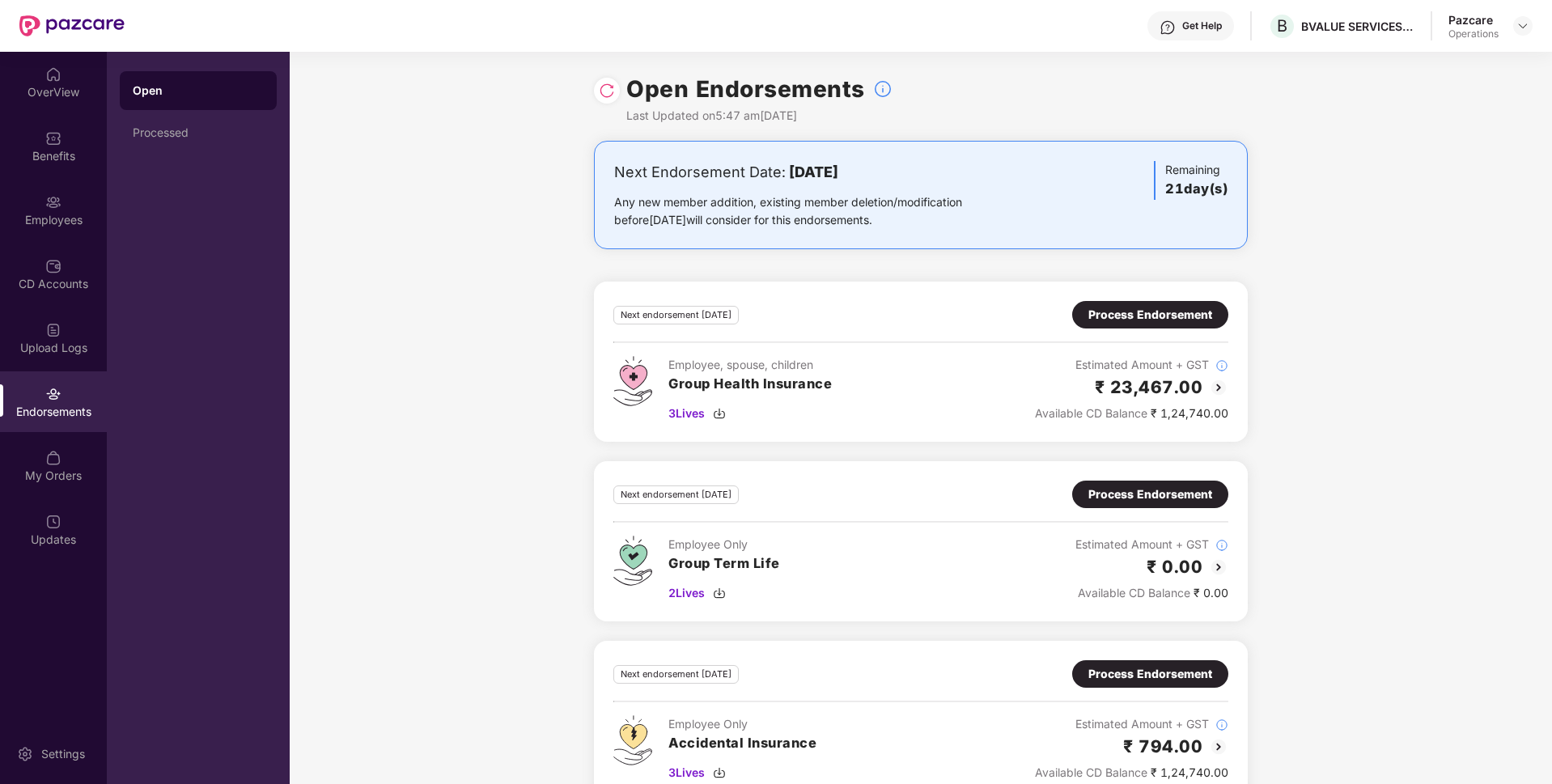
scroll to position [36, 0]
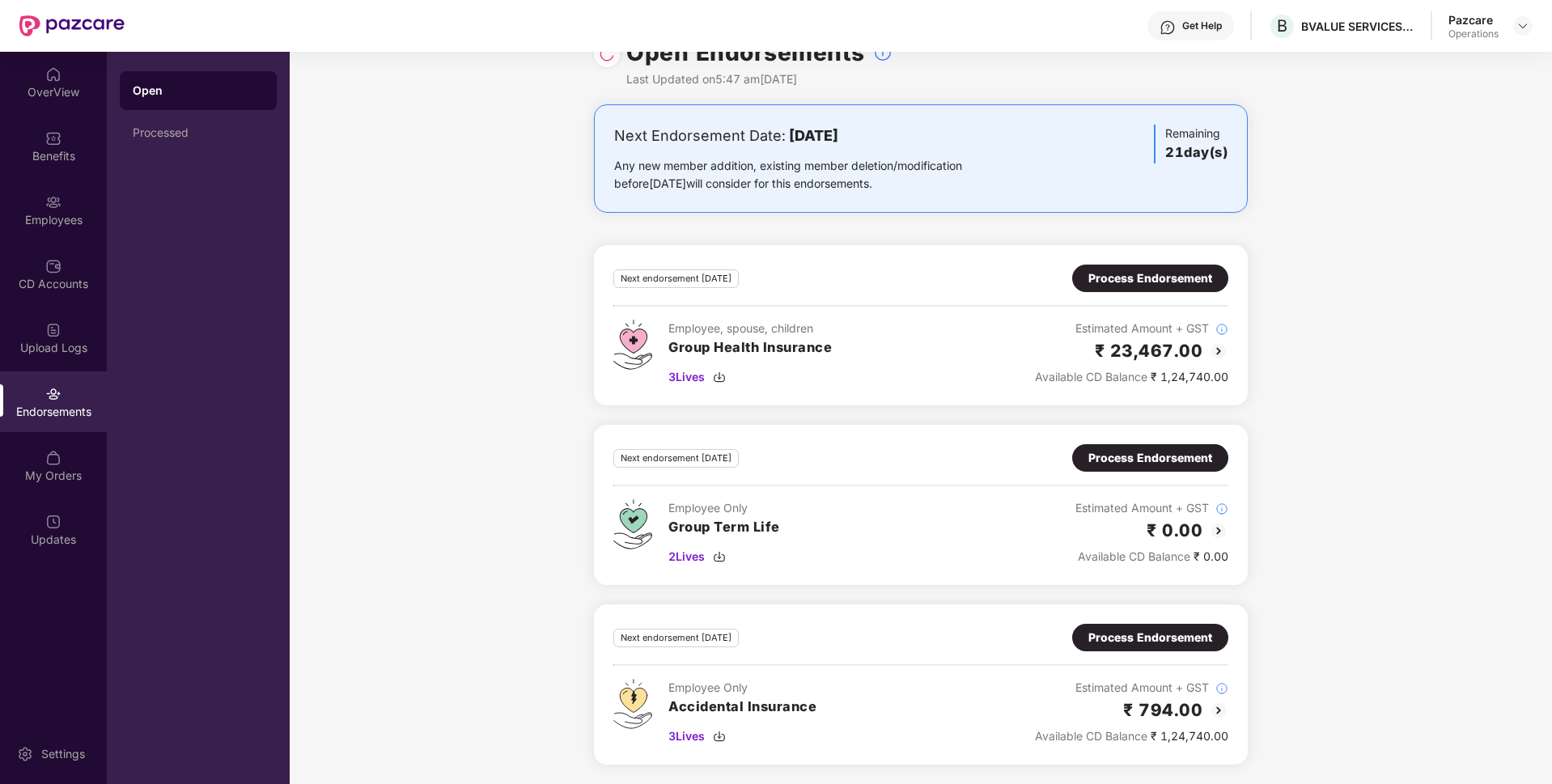
click at [1128, 271] on div "Process Endorsement" at bounding box center [1150, 279] width 124 height 18
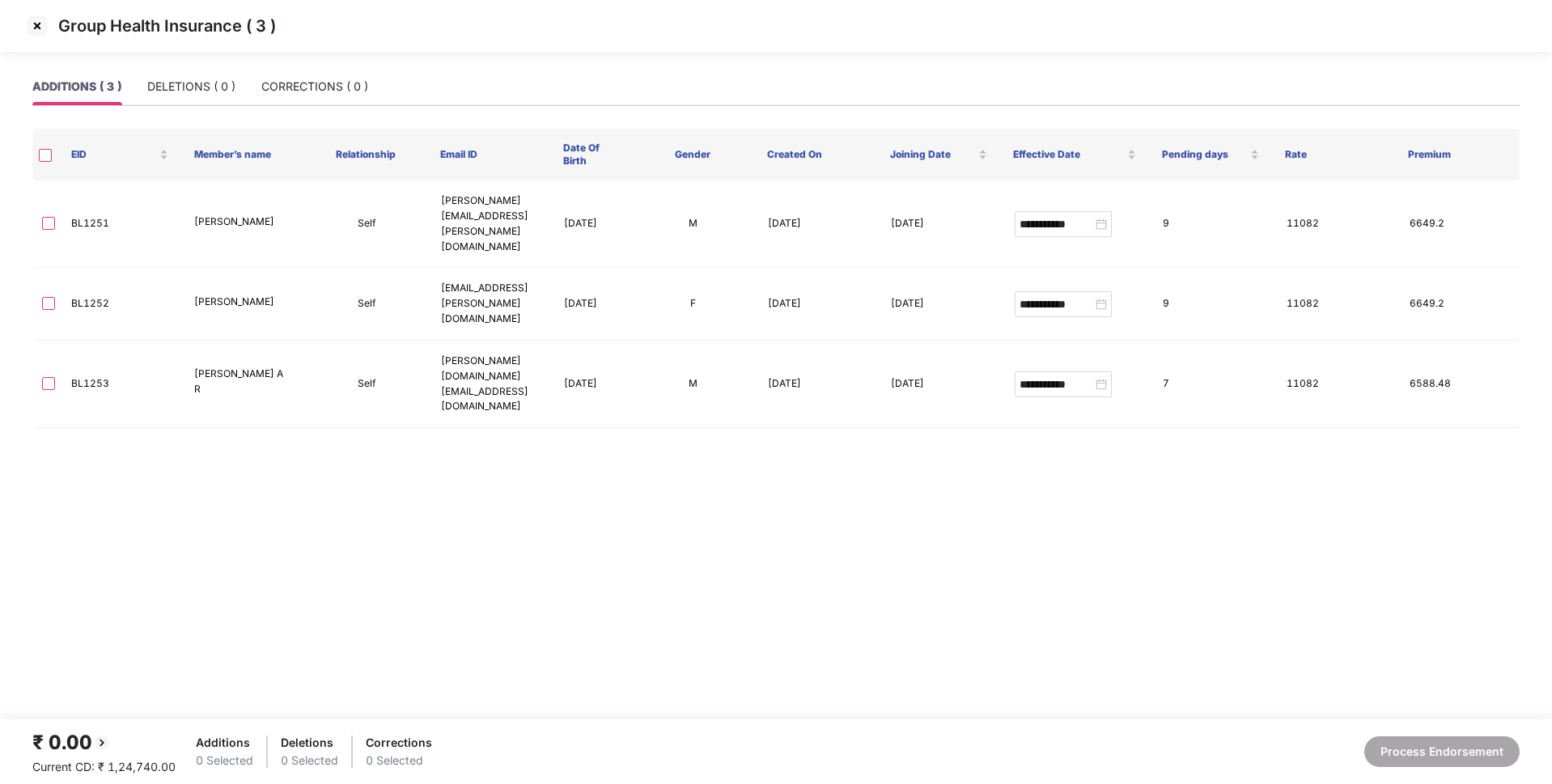
click at [46, 20] on img at bounding box center [37, 25] width 26 height 25
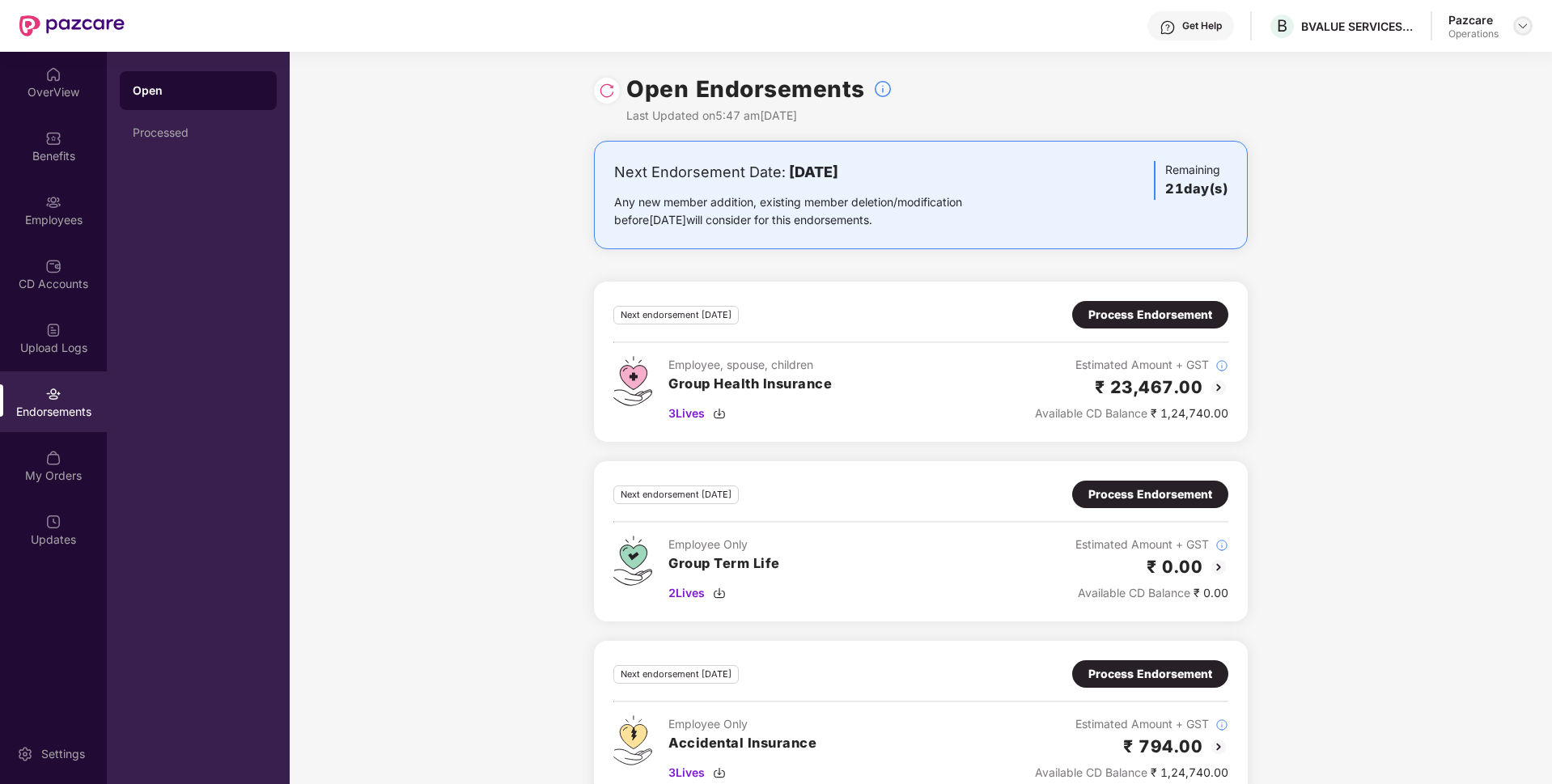
click at [1522, 25] on img at bounding box center [1522, 25] width 13 height 13
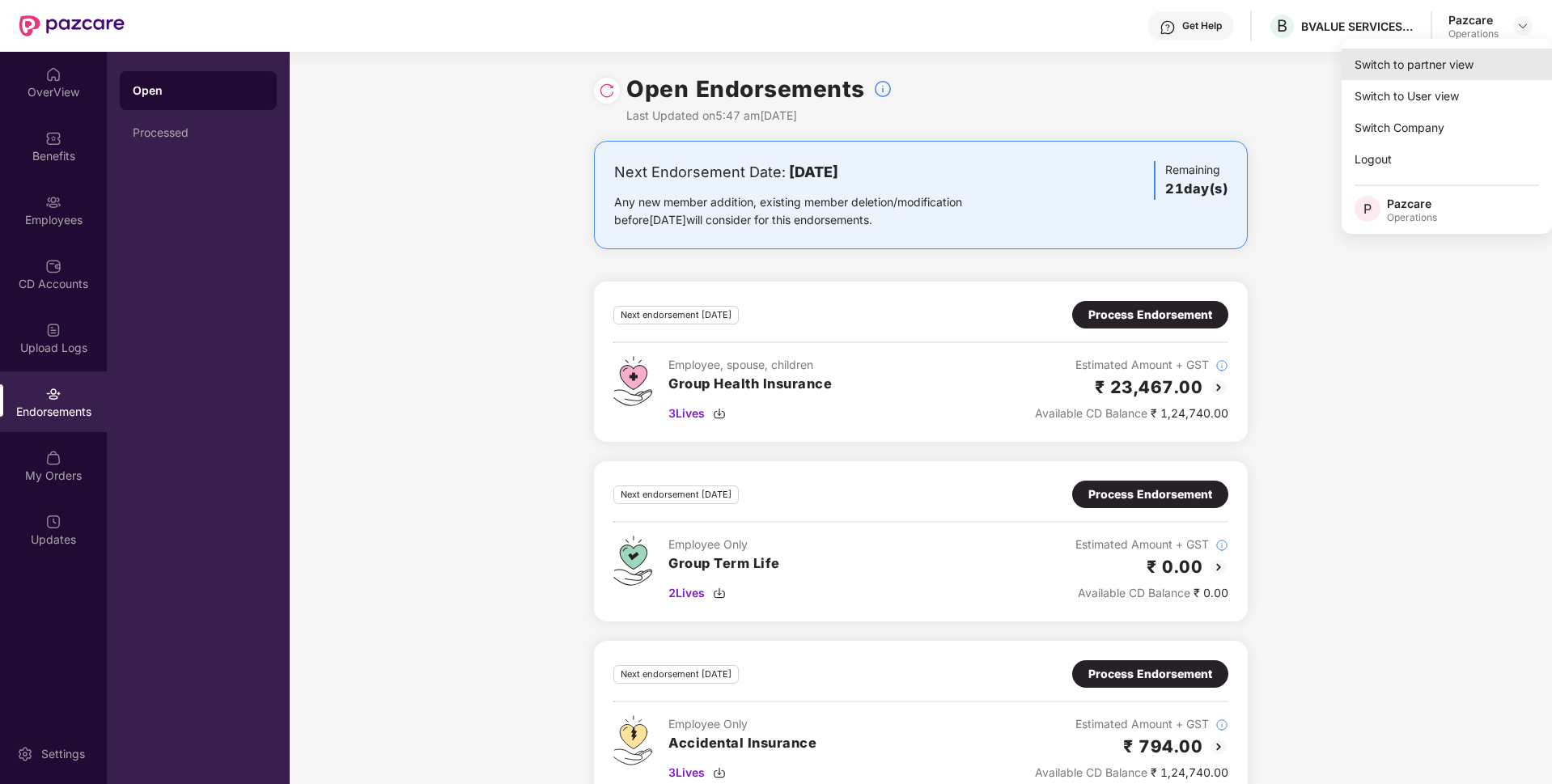
click at [1429, 55] on div "Switch to partner view" at bounding box center [1446, 64] width 210 height 32
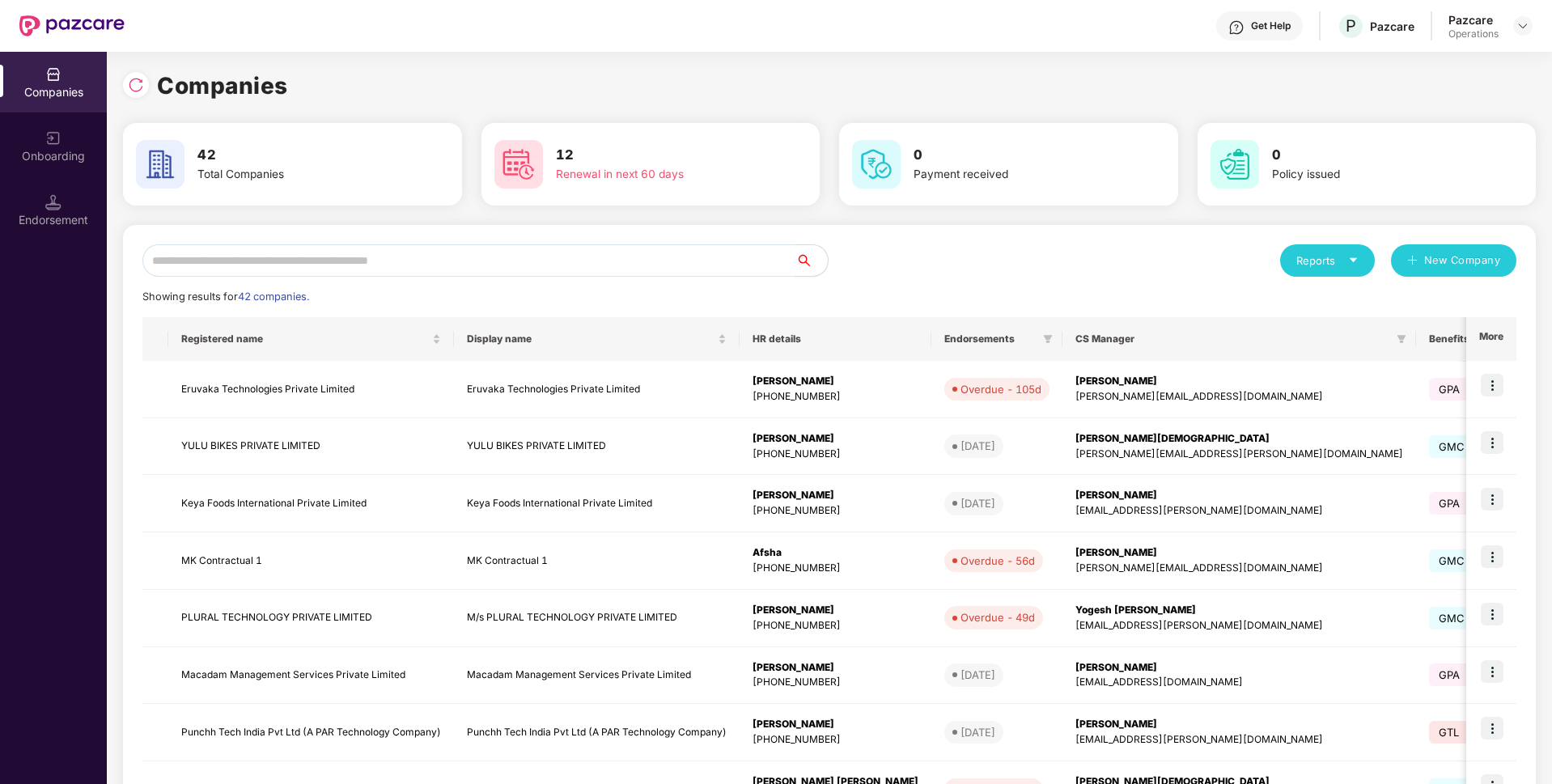
click at [586, 258] on input "text" at bounding box center [468, 260] width 653 height 33
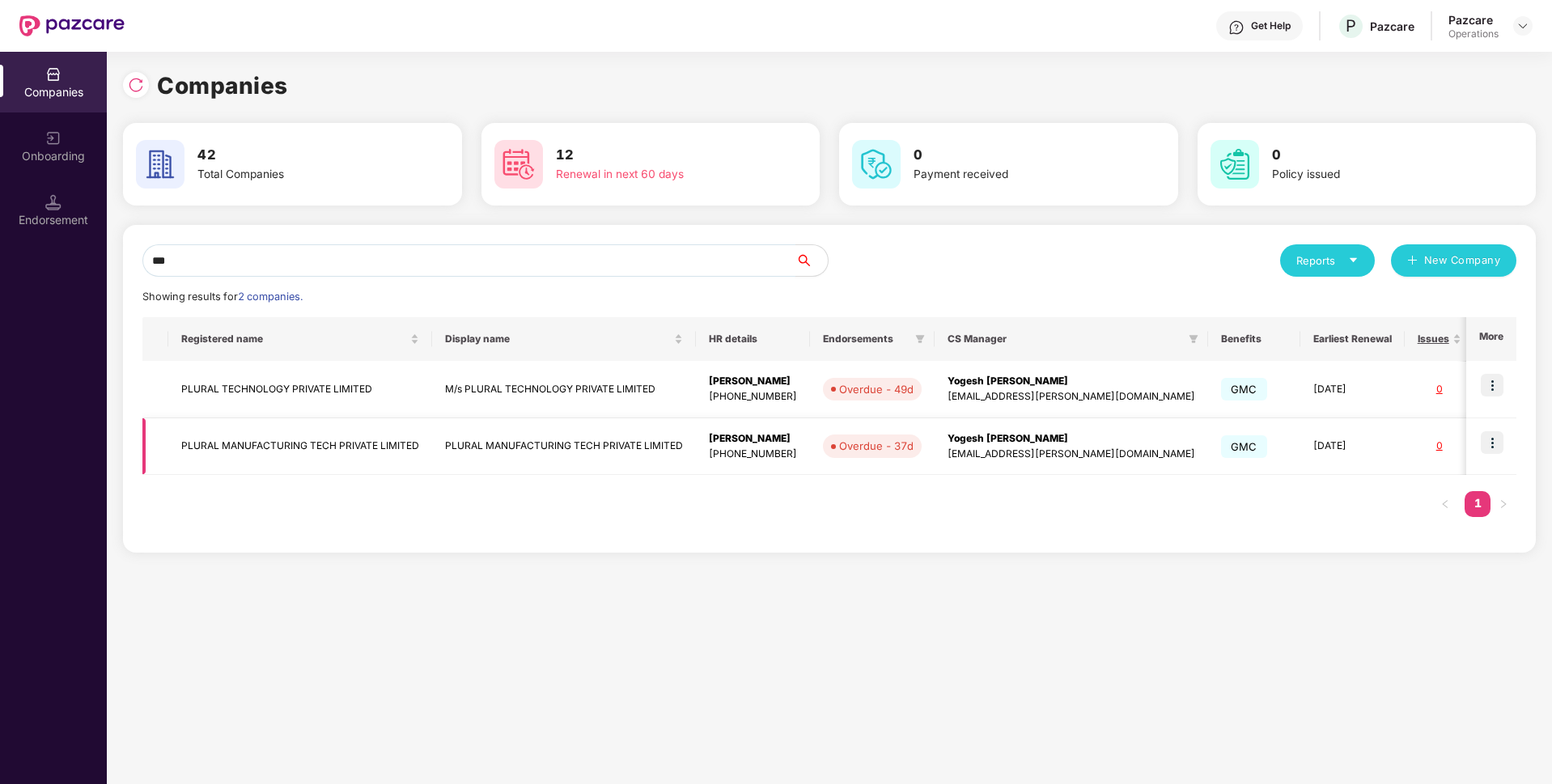
type input "***"
click at [1499, 440] on img at bounding box center [1491, 442] width 23 height 23
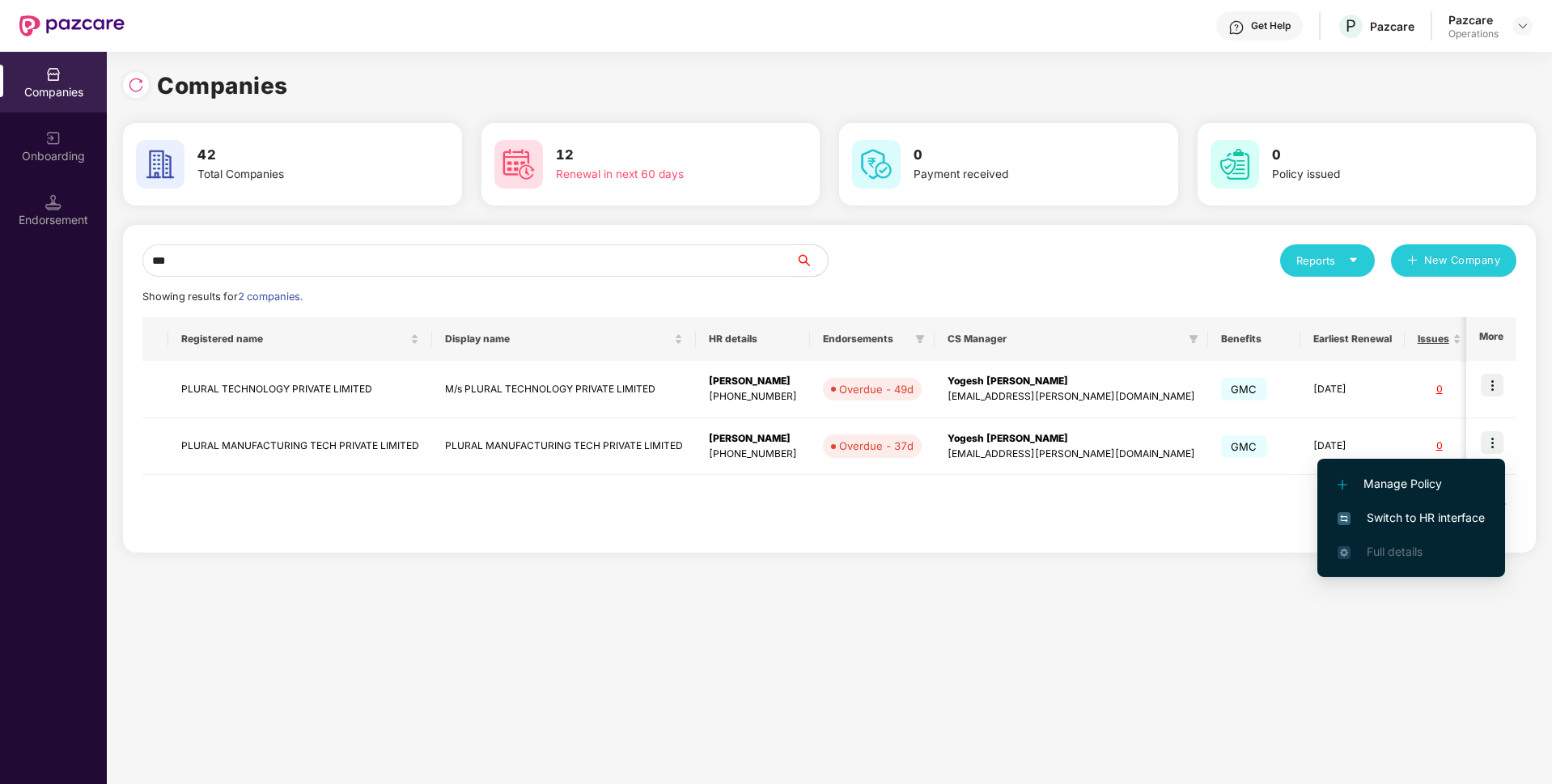
click at [1396, 516] on span "Switch to HR interface" at bounding box center [1411, 518] width 148 height 18
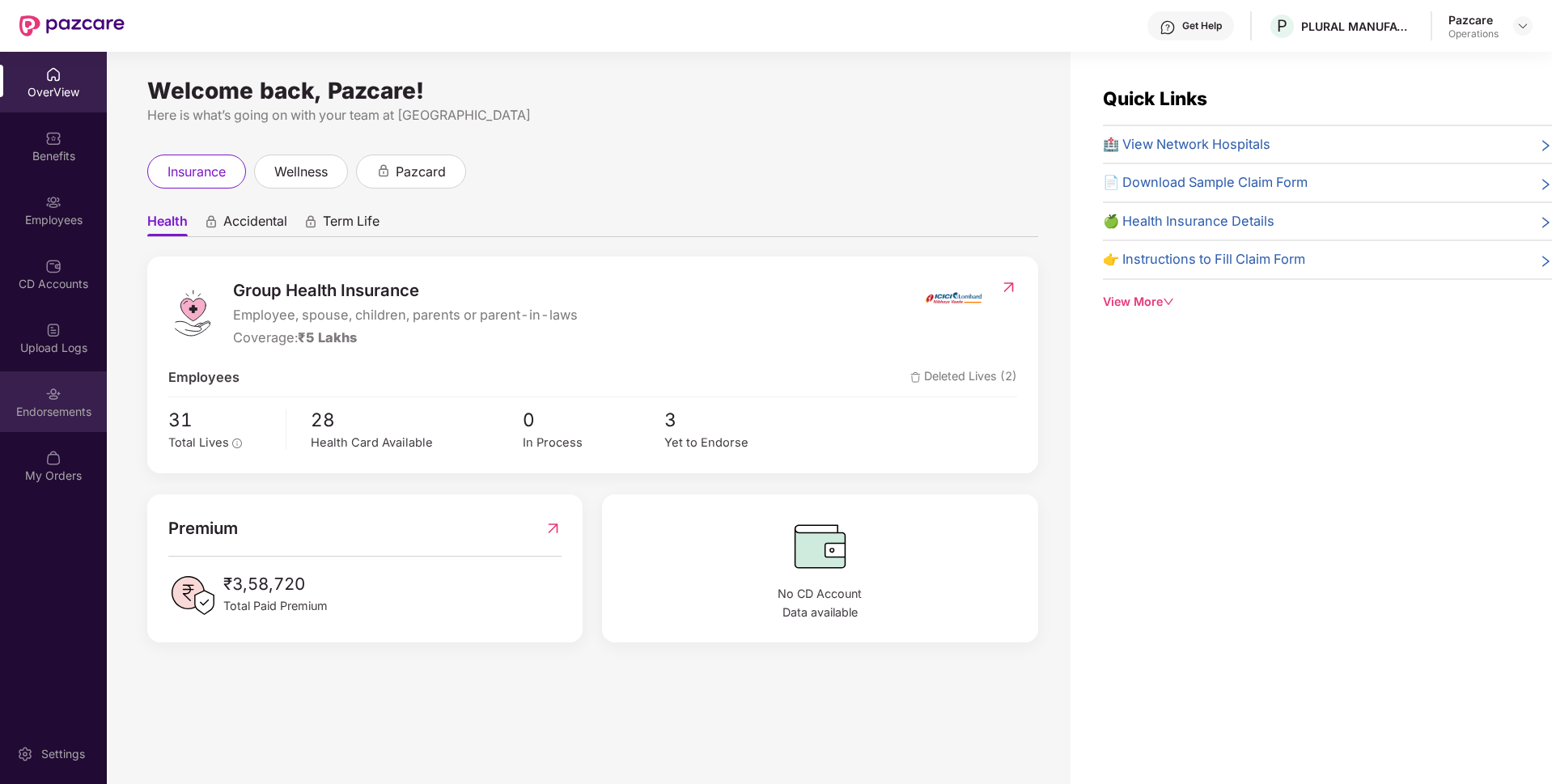
click at [42, 423] on div "Endorsements" at bounding box center [53, 402] width 107 height 61
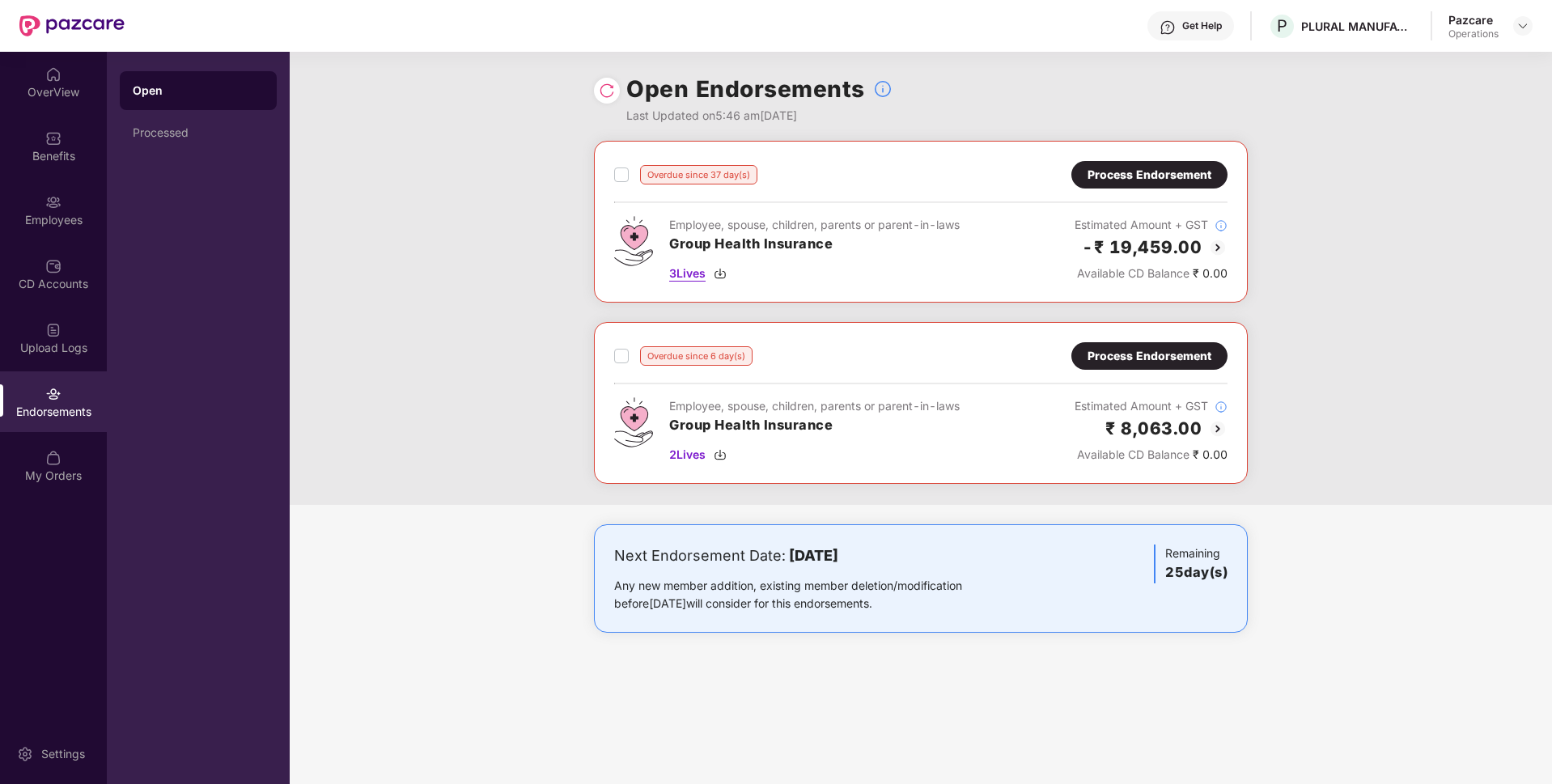
click at [689, 272] on span "3 Lives" at bounding box center [688, 273] width 36 height 18
click at [700, 450] on span "2 Lives" at bounding box center [688, 454] width 36 height 18
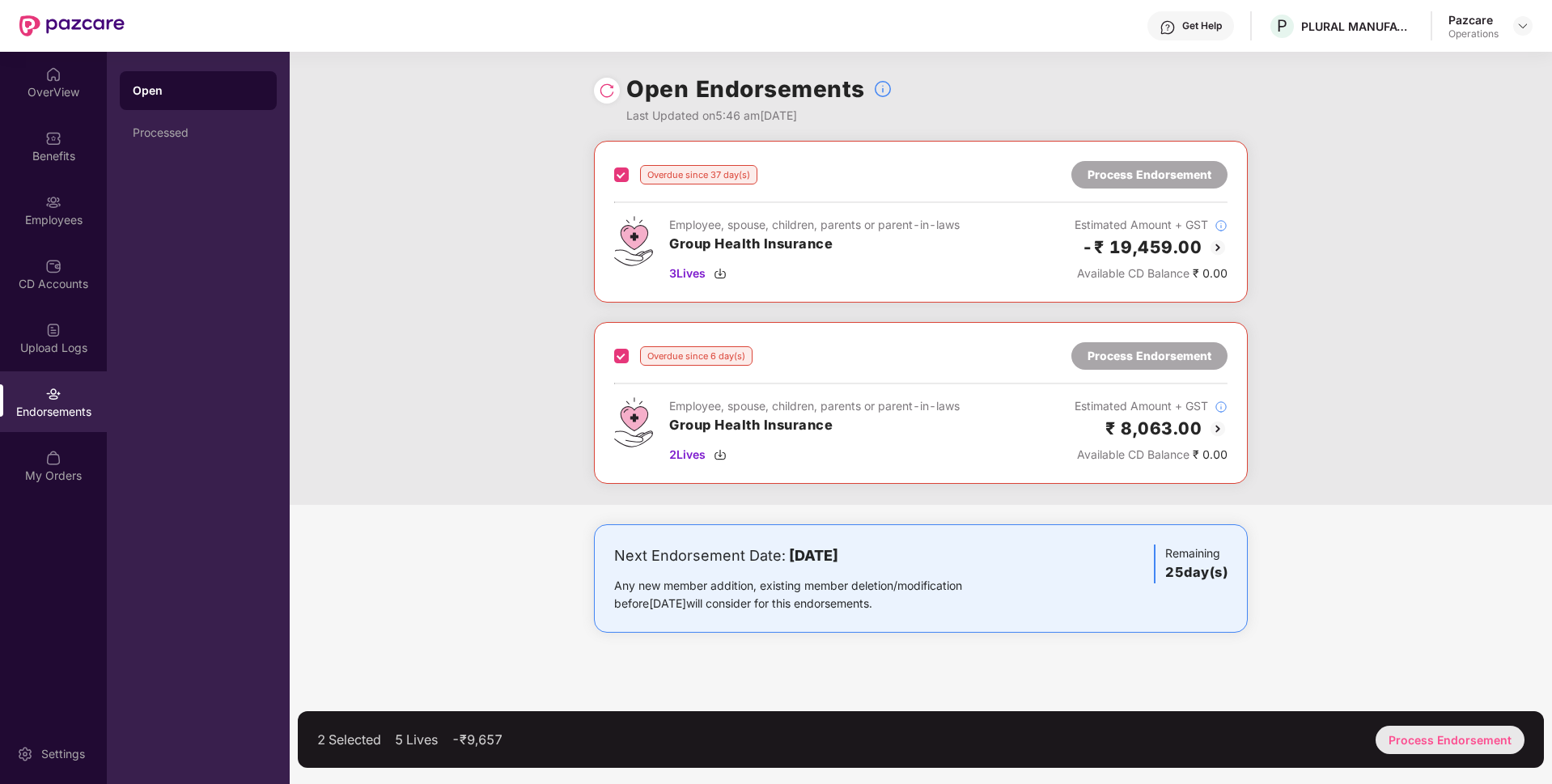
click at [1435, 749] on div "Process Endorsement" at bounding box center [1449, 739] width 148 height 28
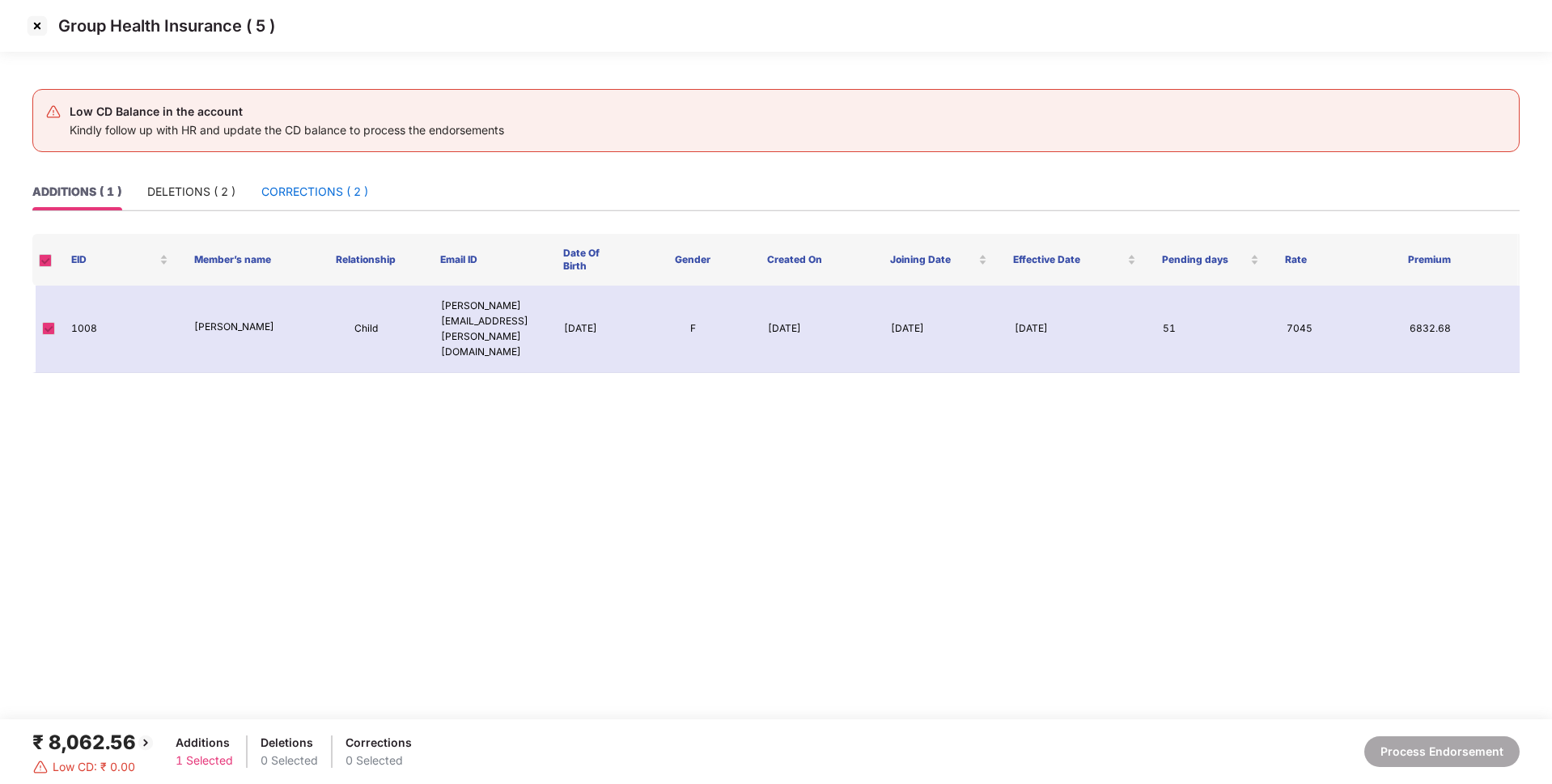
click at [297, 193] on div "CORRECTIONS ( 2 )" at bounding box center [314, 192] width 107 height 18
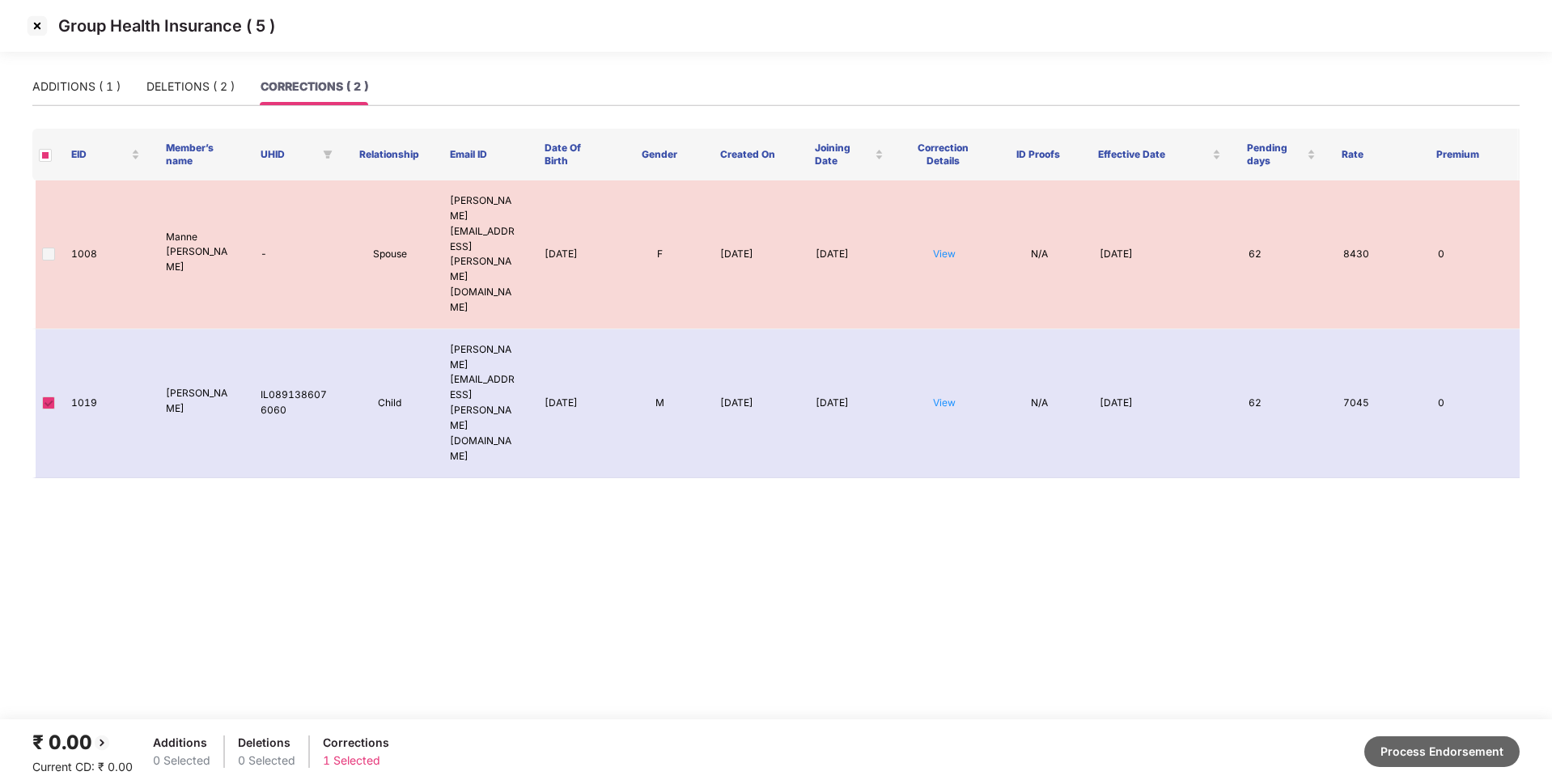
click at [1426, 756] on button "Process Endorsement" at bounding box center [1442, 751] width 156 height 31
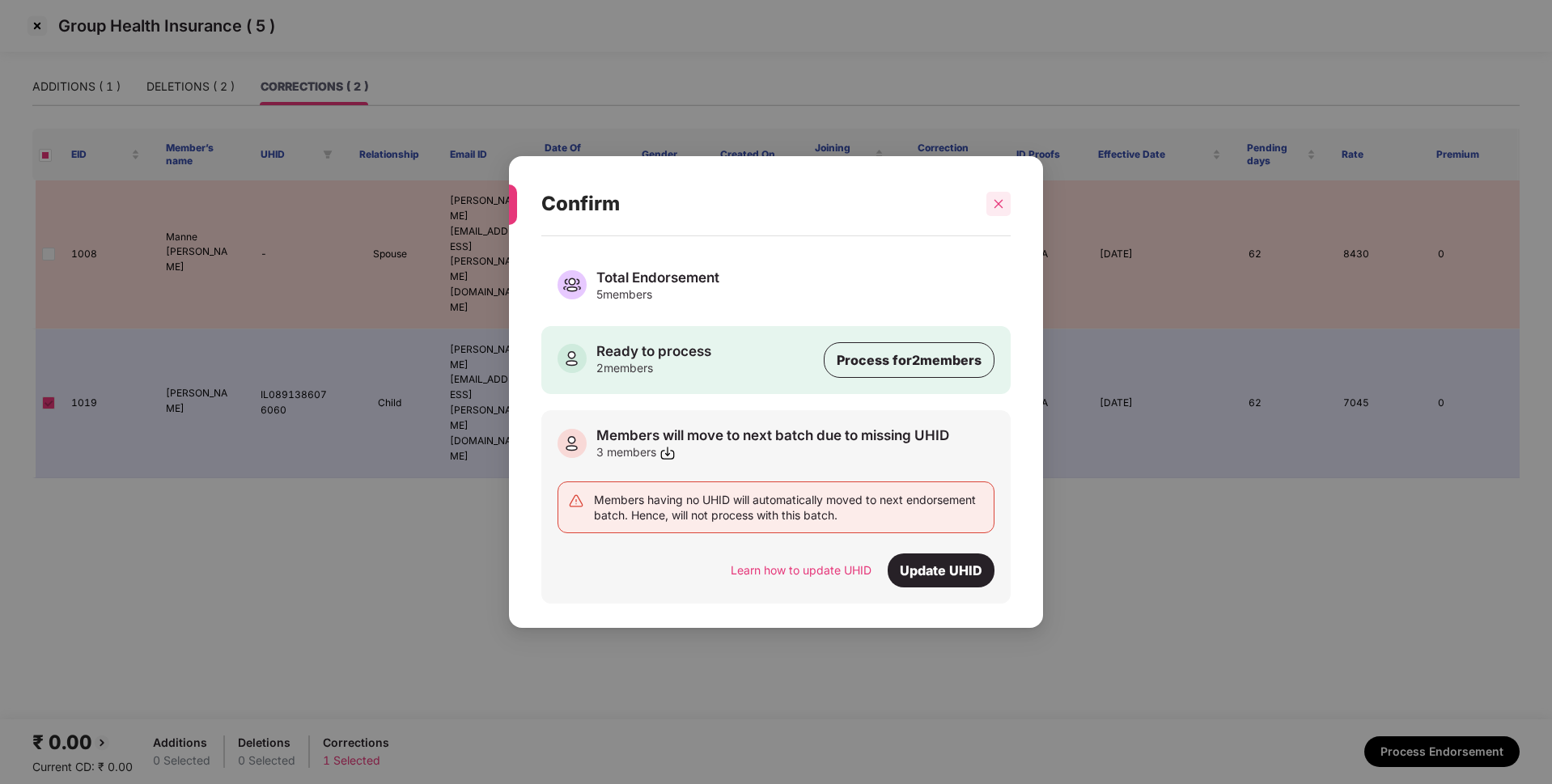
click at [1002, 194] on div at bounding box center [998, 204] width 25 height 25
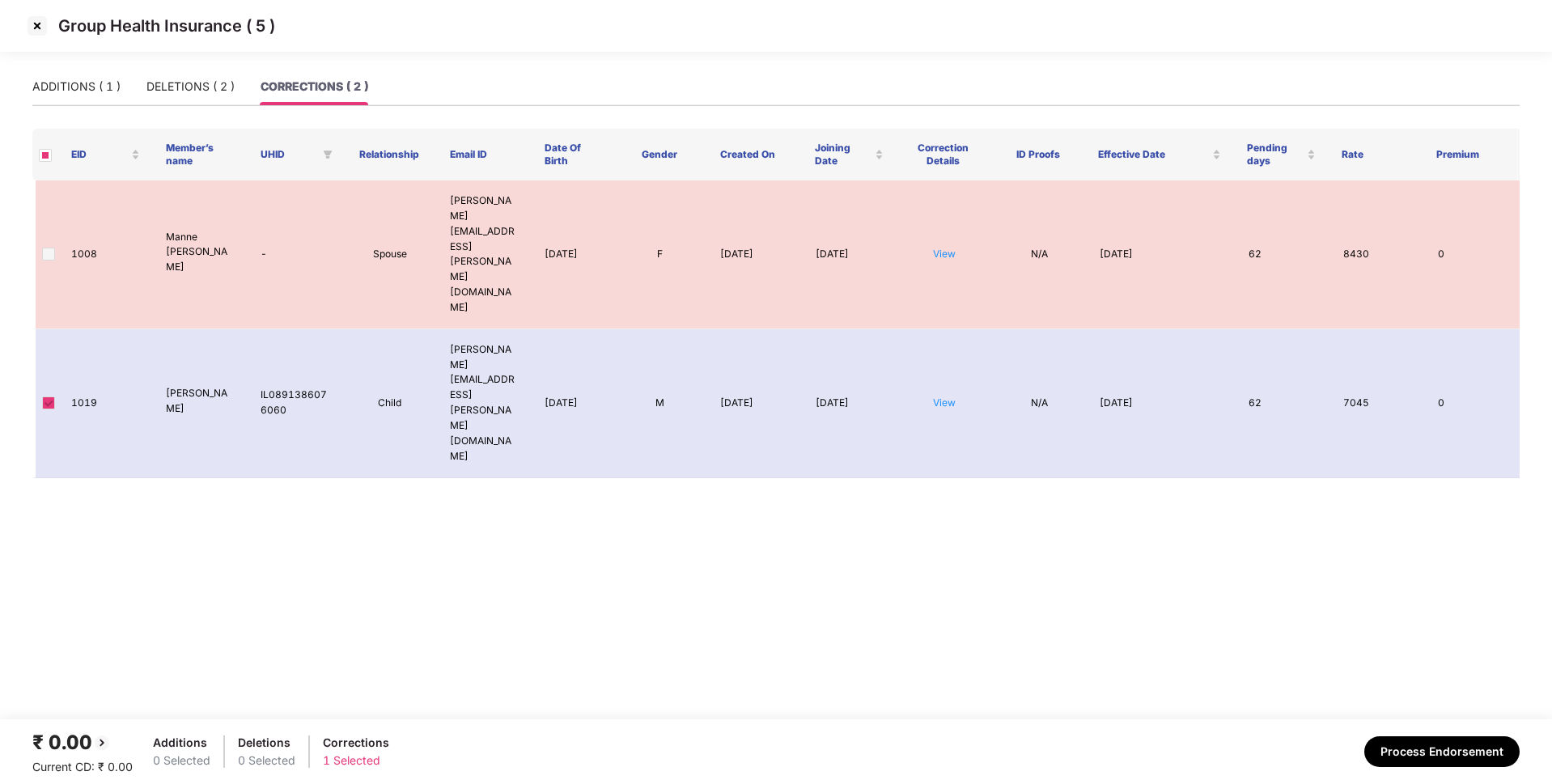
click at [26, 21] on img at bounding box center [37, 25] width 26 height 25
